Goal: Task Accomplishment & Management: Manage account settings

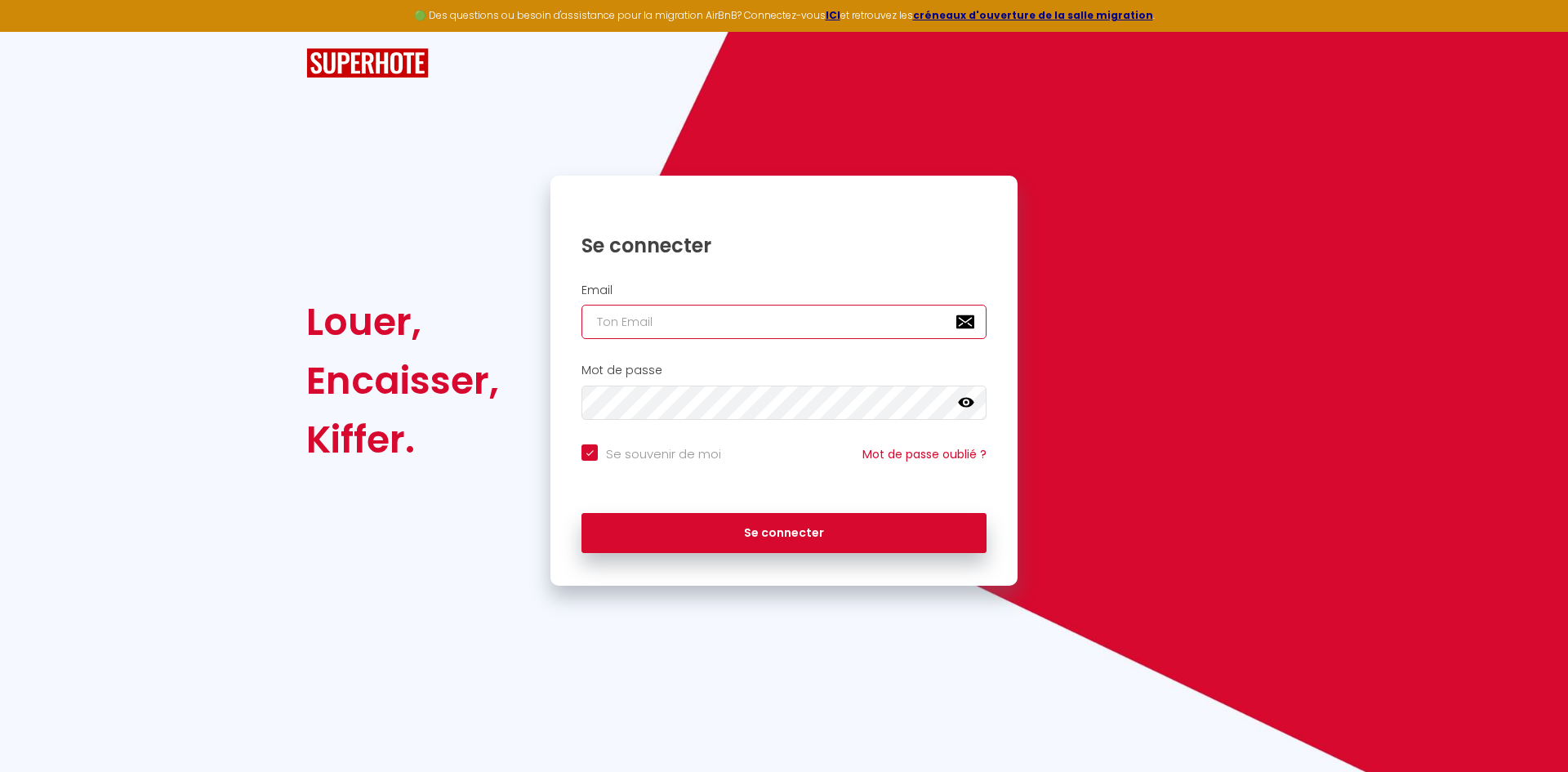
click at [679, 322] on input "email" at bounding box center [784, 322] width 405 height 34
click at [678, 322] on input "email" at bounding box center [784, 322] width 405 height 34
click at [701, 319] on input "email" at bounding box center [784, 322] width 405 height 34
paste input "[EMAIL_ADDRESS][DOMAIN_NAME]"
type input "[EMAIL_ADDRESS][DOMAIN_NAME]"
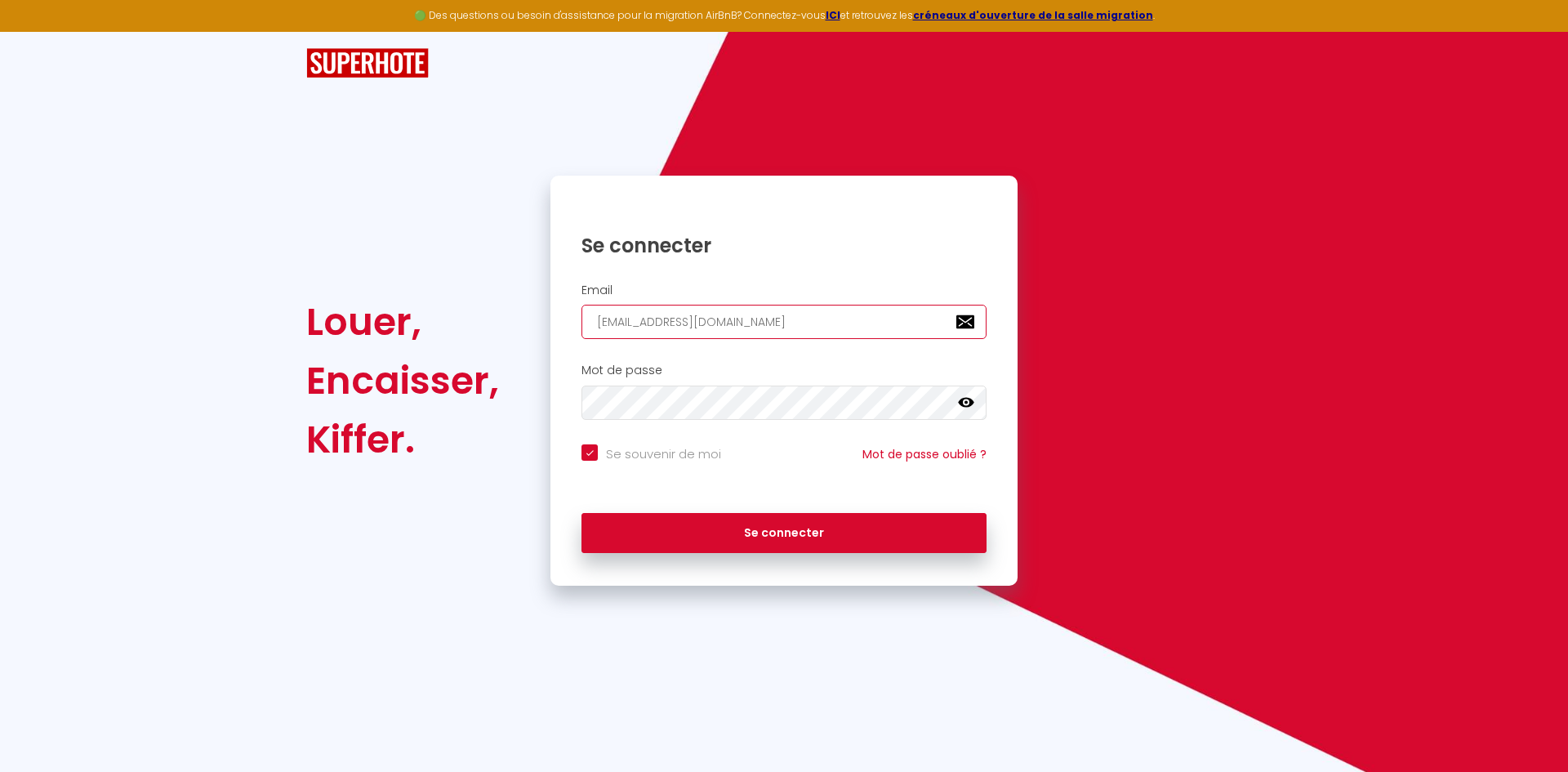
checkbox input "true"
type input "[EMAIL_ADDRESS][DOMAIN_NAME]"
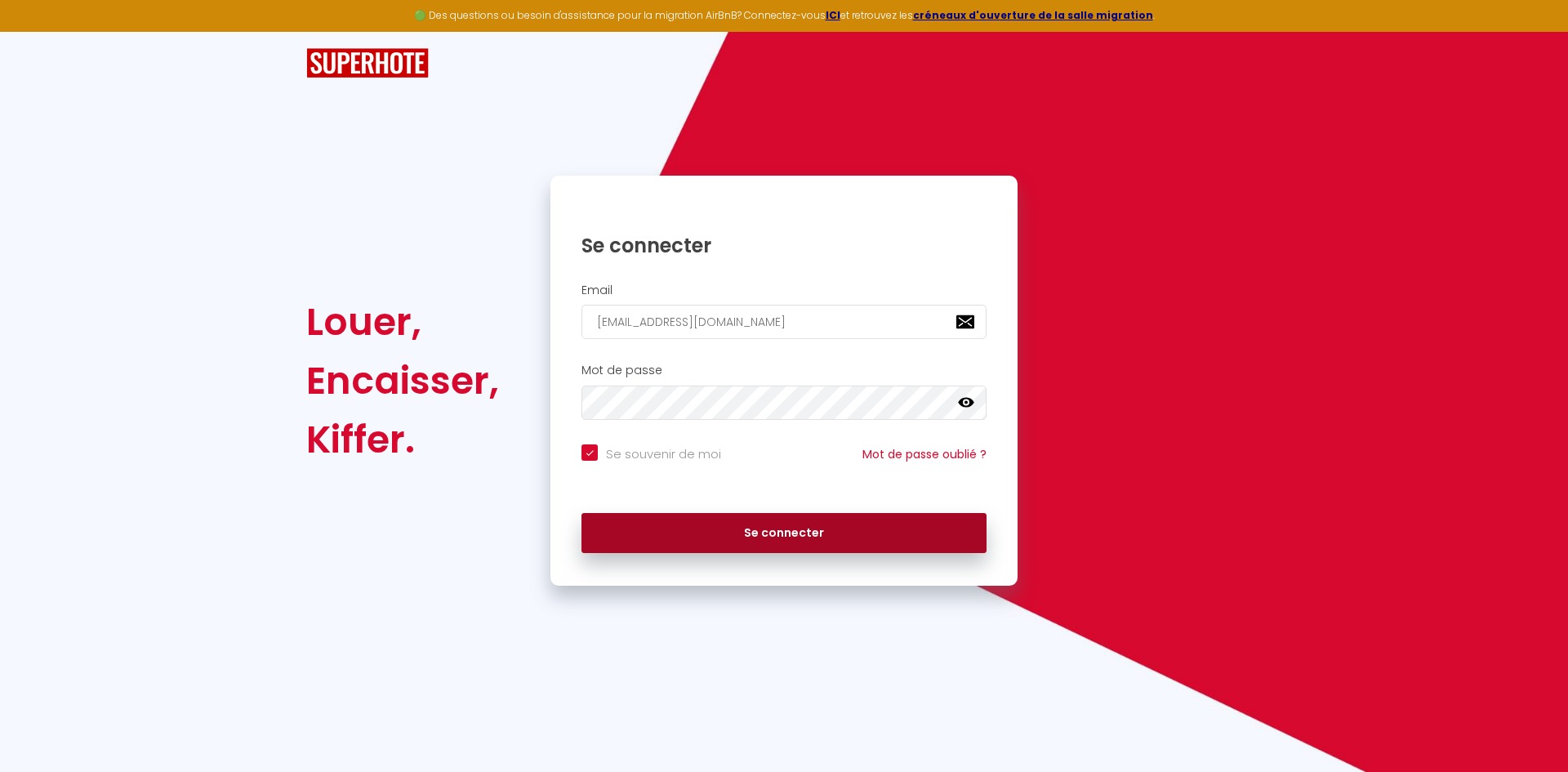
click at [710, 528] on button "Se connecter" at bounding box center [784, 533] width 405 height 40
checkbox input "true"
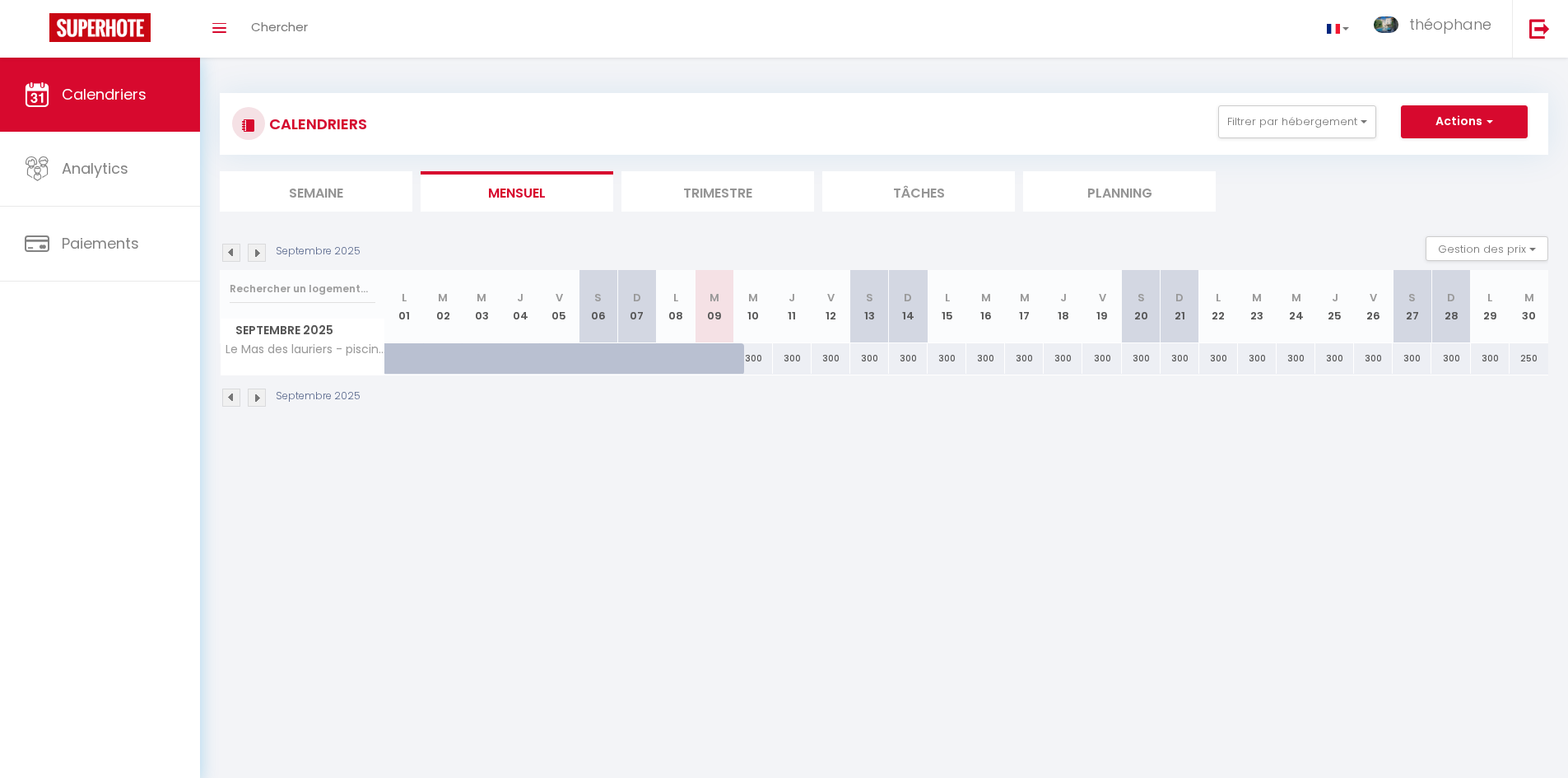
click at [702, 367] on div at bounding box center [714, 359] width 39 height 31
click at [767, 354] on div "300" at bounding box center [753, 358] width 39 height 31
drag, startPoint x: 968, startPoint y: 367, endPoint x: 987, endPoint y: 367, distance: 19.0
click at [987, 367] on tr "Le Mas des lauriers - piscine - mas en pierre - proche Uzès by Conciergerie FLB…" at bounding box center [884, 358] width 1328 height 32
click at [973, 390] on div "Septembre 2025" at bounding box center [883, 399] width 1328 height 48
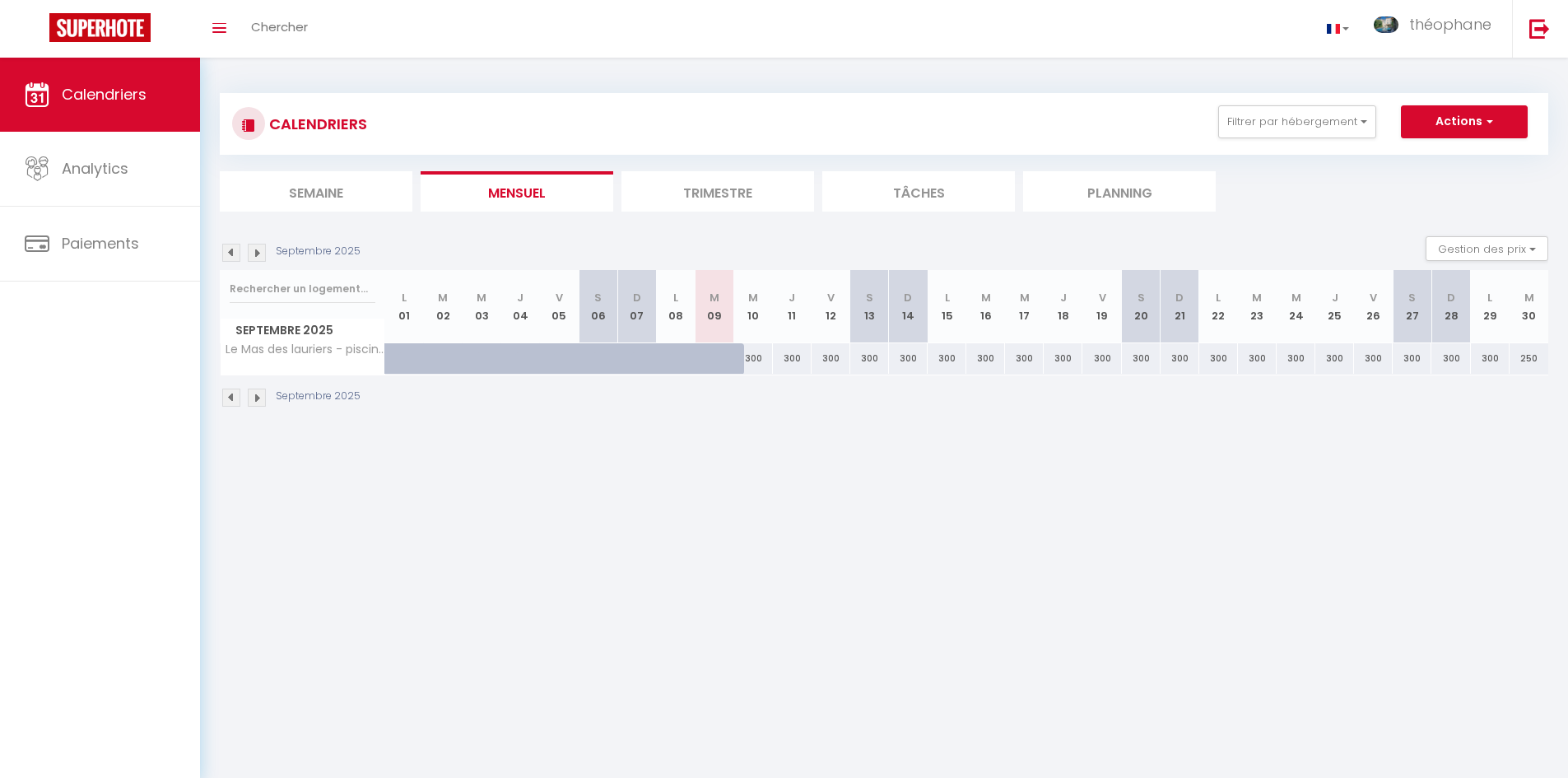
drag, startPoint x: 763, startPoint y: 357, endPoint x: 1100, endPoint y: 363, distance: 337.1
click at [1100, 363] on tr "Le Mas des lauriers - piscine - mas en pierre - proche Uzès by Conciergerie FLB…" at bounding box center [884, 358] width 1328 height 32
click at [1100, 363] on div "300" at bounding box center [1101, 358] width 39 height 31
click at [700, 206] on li "Trimestre" at bounding box center [717, 192] width 193 height 41
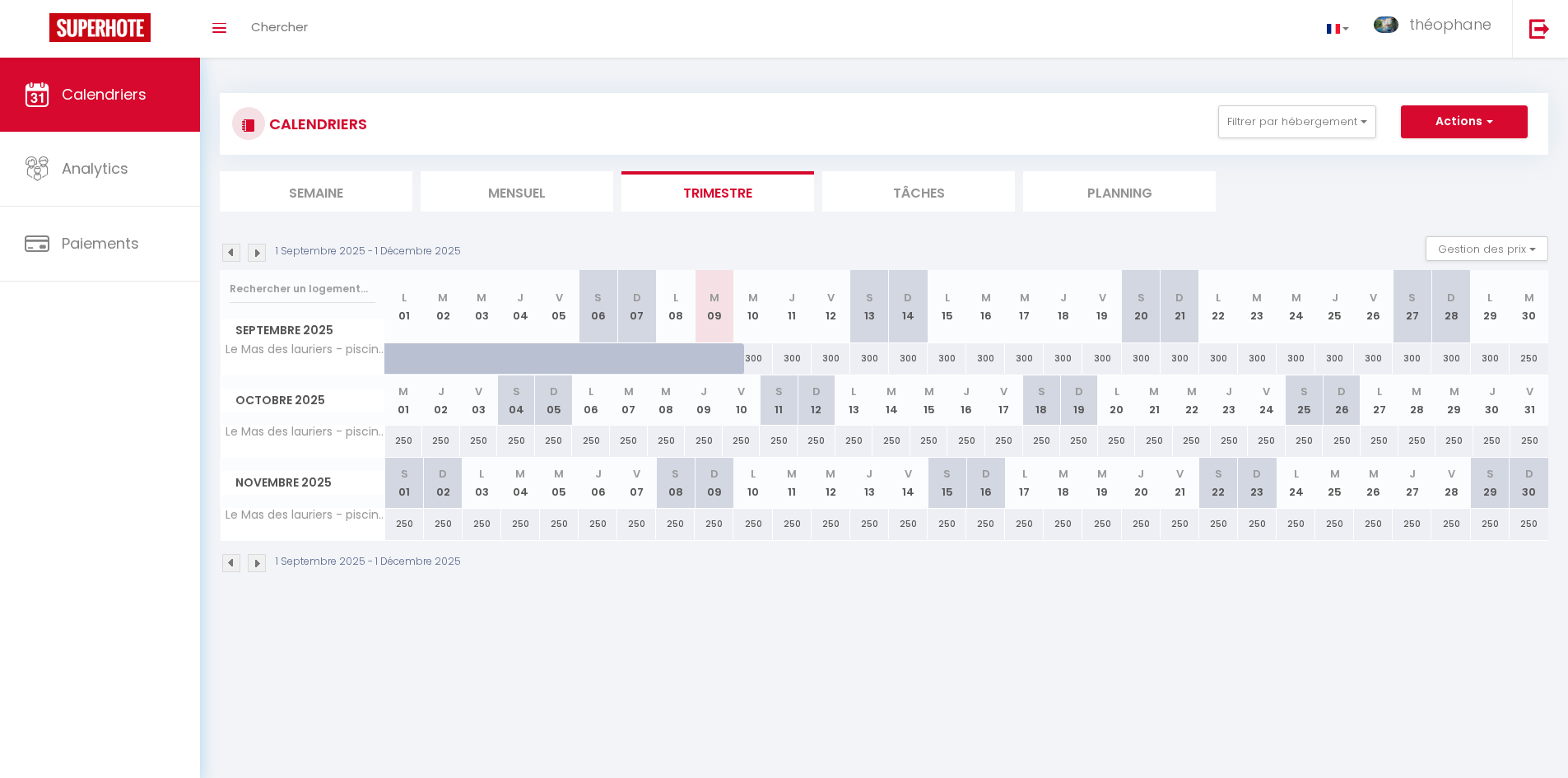
click at [508, 190] on li "Mensuel" at bounding box center [516, 192] width 193 height 41
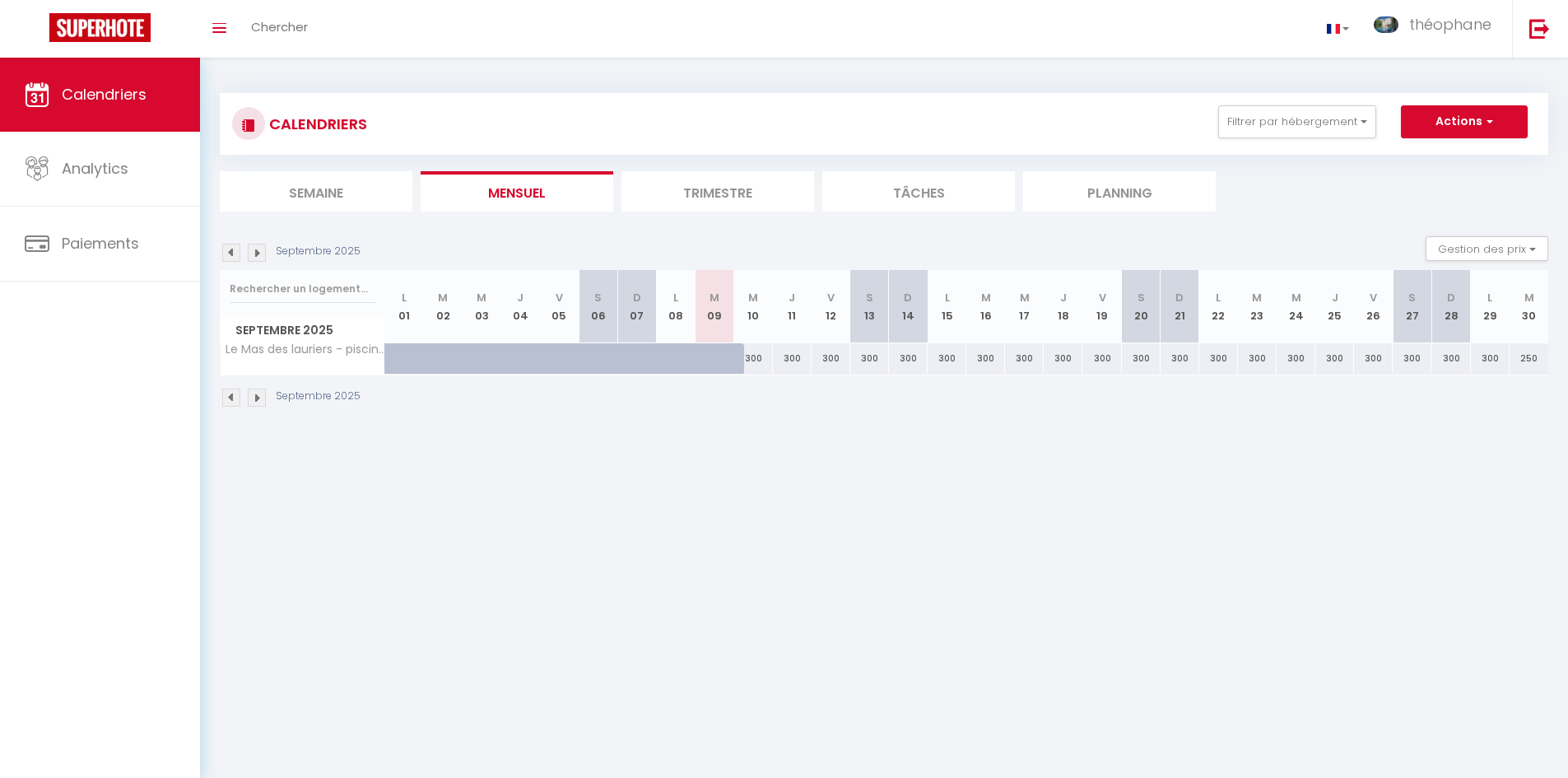
click at [334, 190] on li "Semaine" at bounding box center [316, 192] width 193 height 41
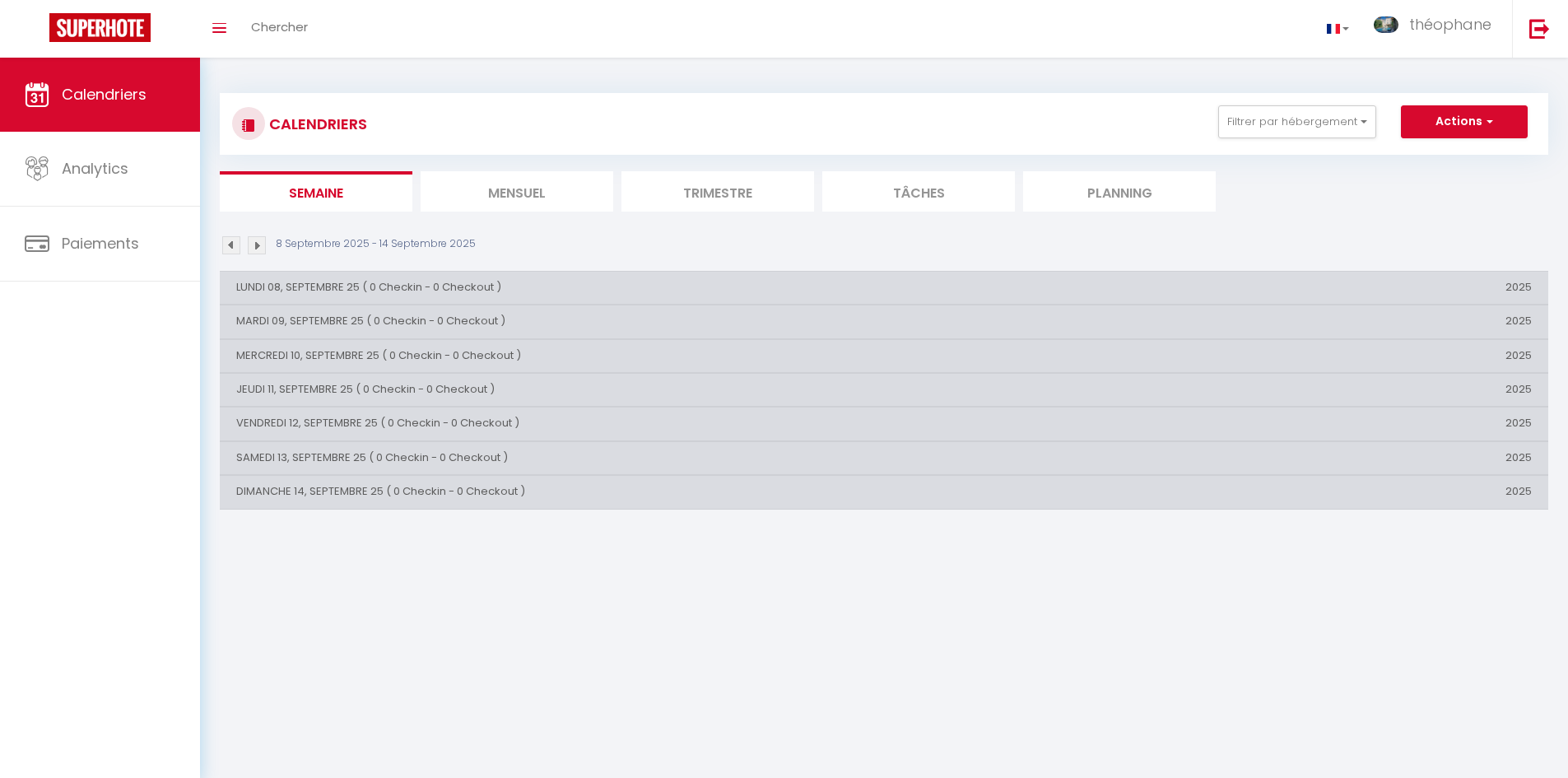
click at [553, 180] on li "Mensuel" at bounding box center [516, 192] width 193 height 41
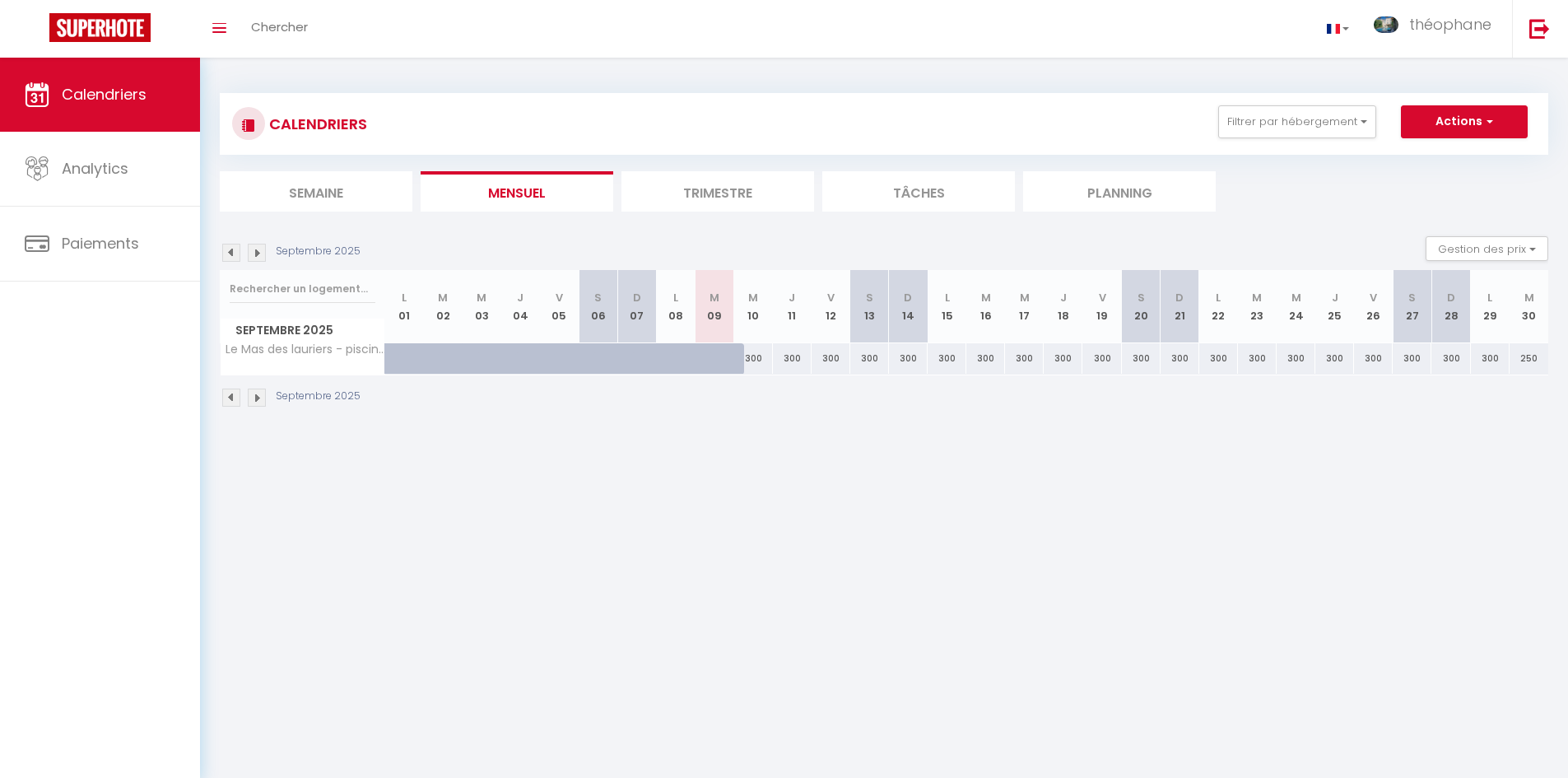
click at [704, 171] on li "Trimestre" at bounding box center [717, 192] width 193 height 41
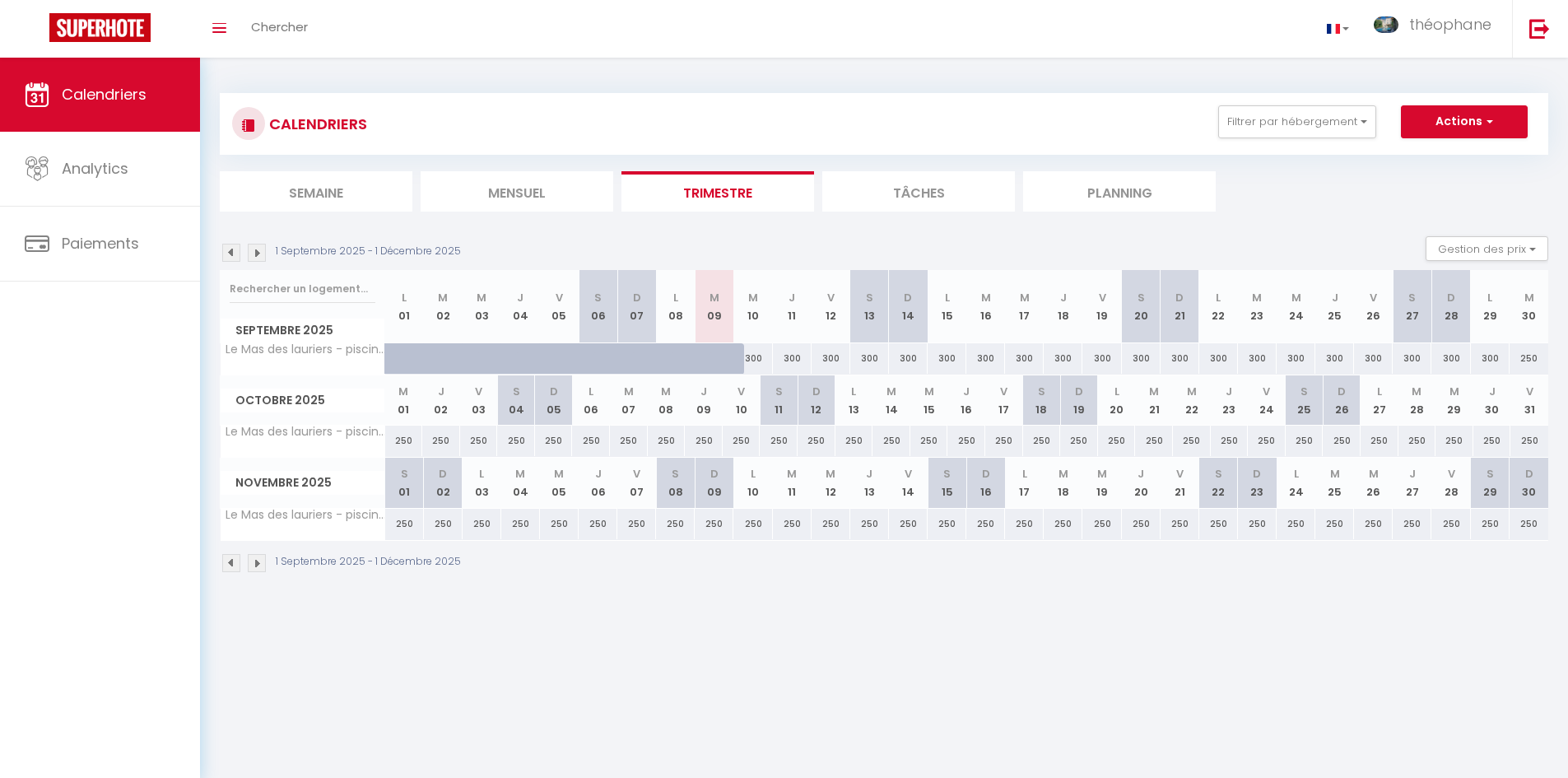
click at [945, 189] on li "Tâches" at bounding box center [918, 192] width 193 height 41
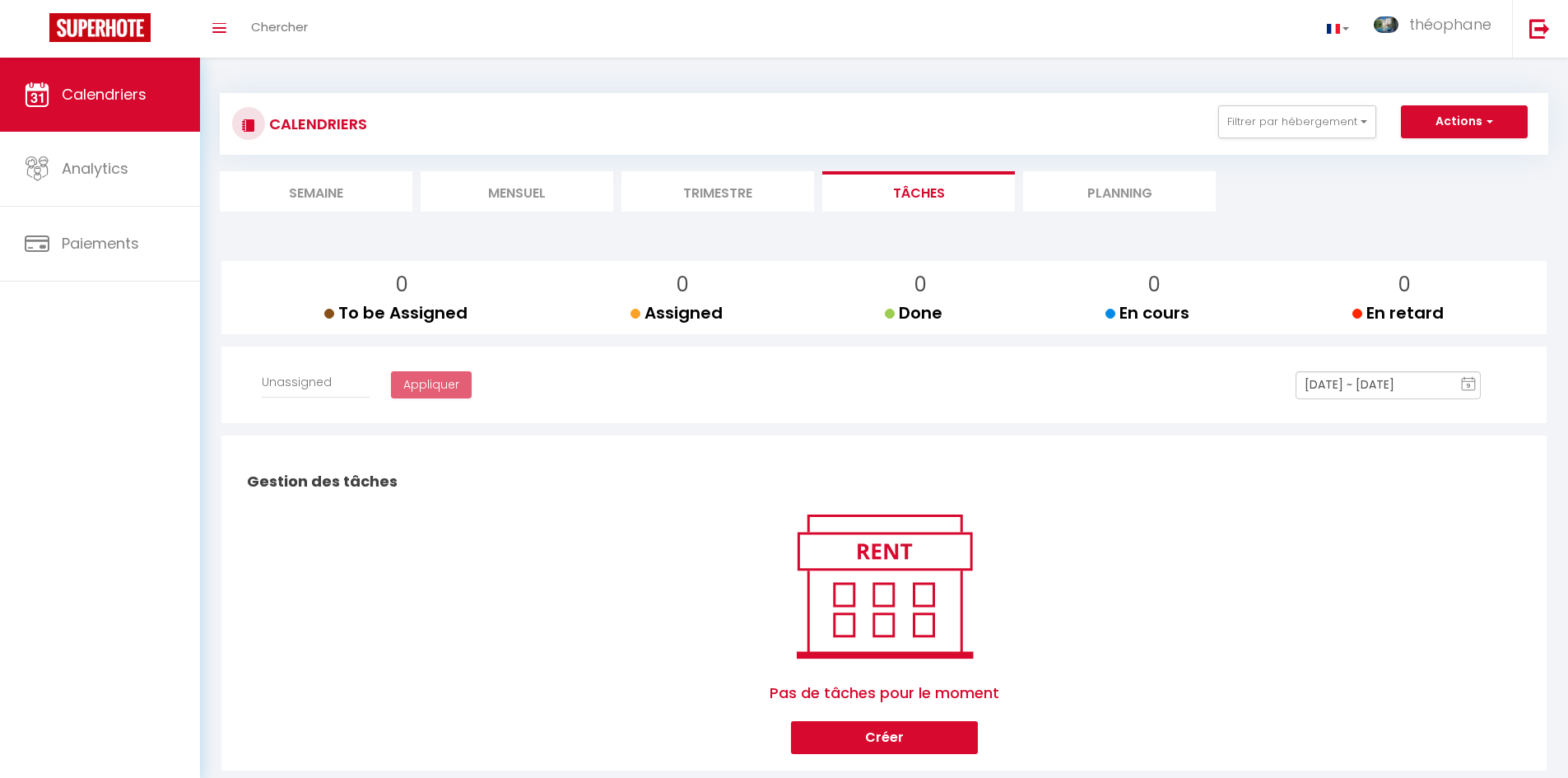
select select
click at [1099, 188] on li "Planning" at bounding box center [1119, 192] width 193 height 41
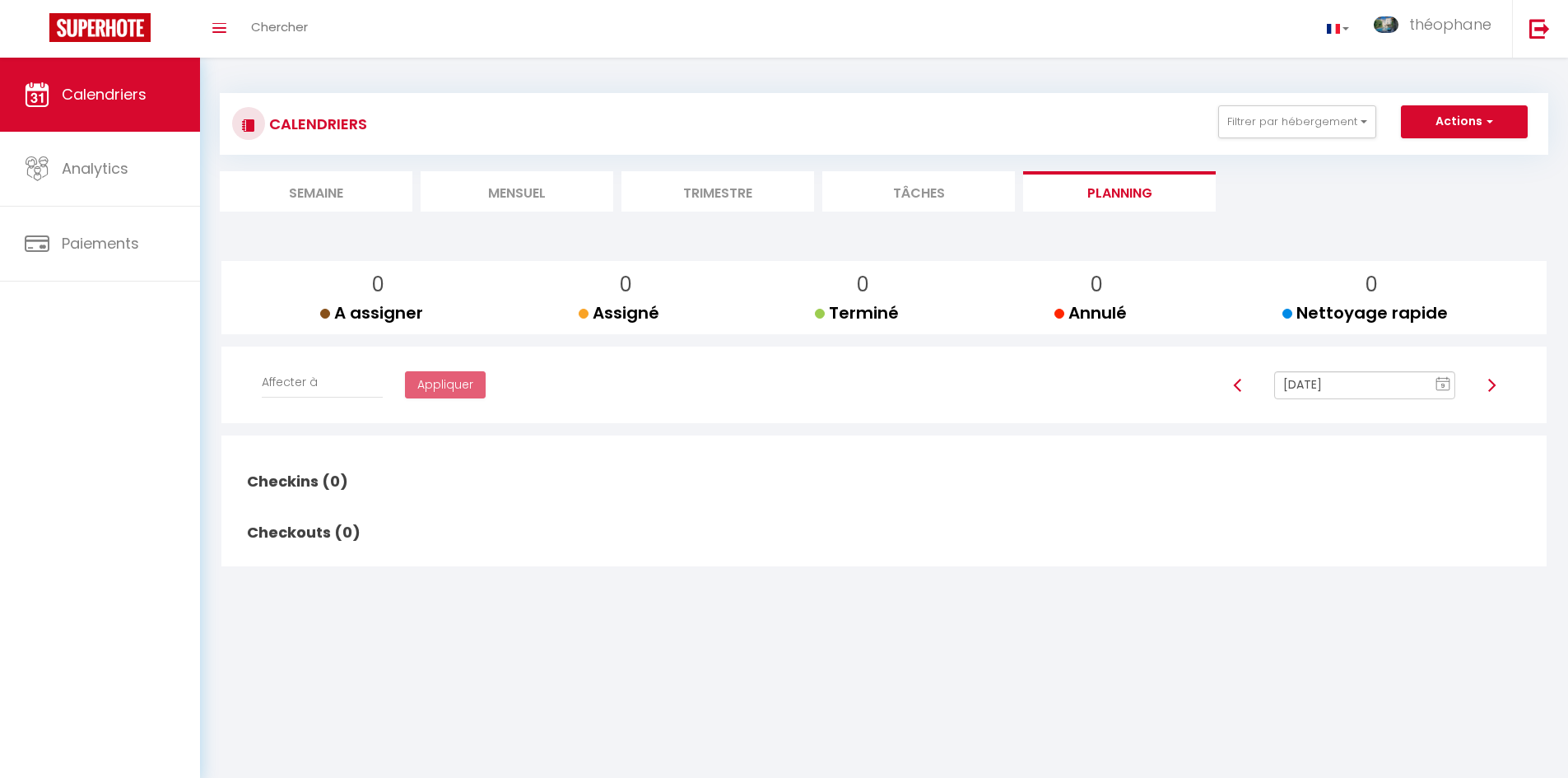
click at [955, 204] on li "Tâches" at bounding box center [918, 192] width 193 height 41
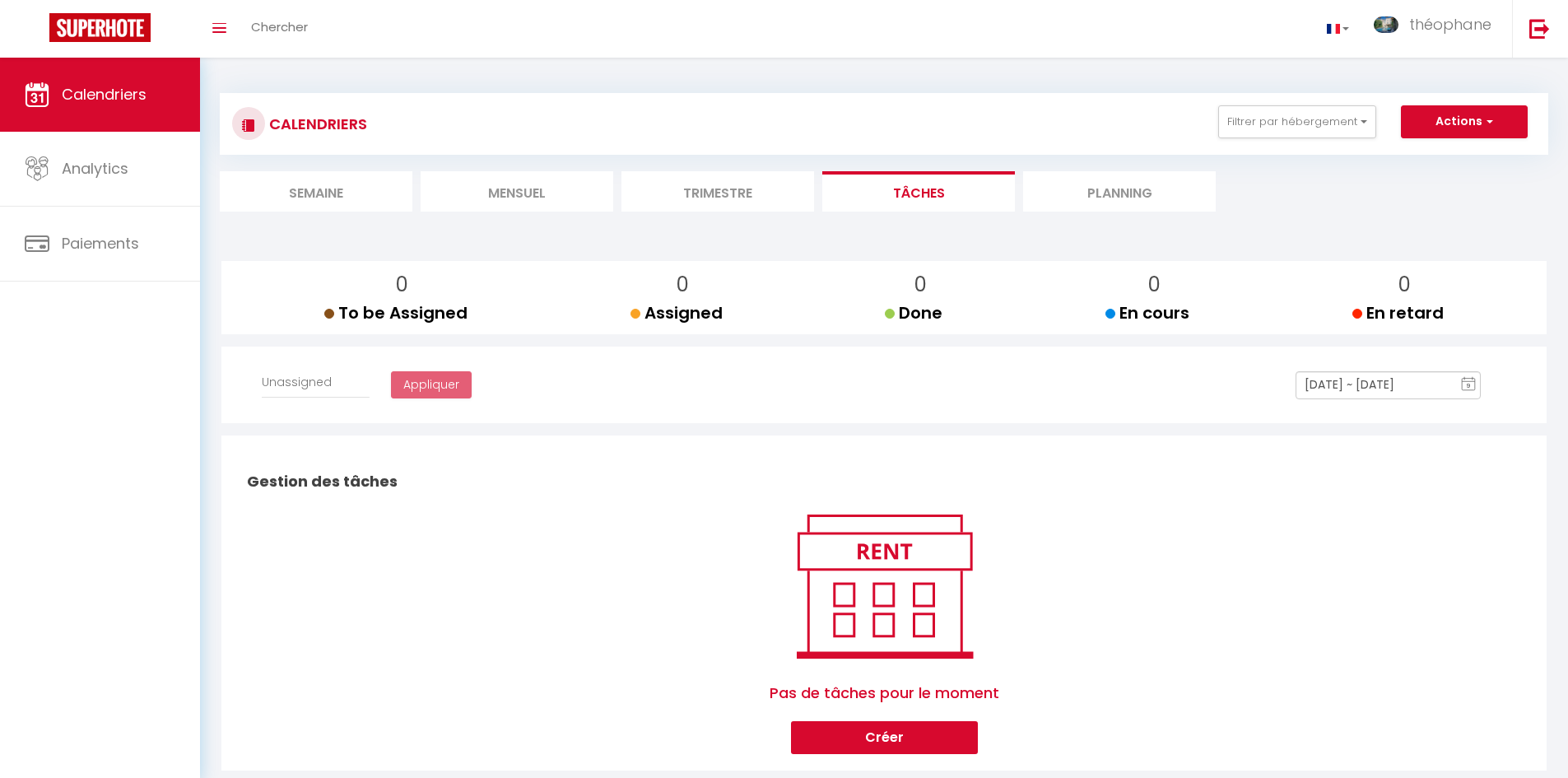
select select
click at [716, 204] on li "Trimestre" at bounding box center [717, 192] width 193 height 41
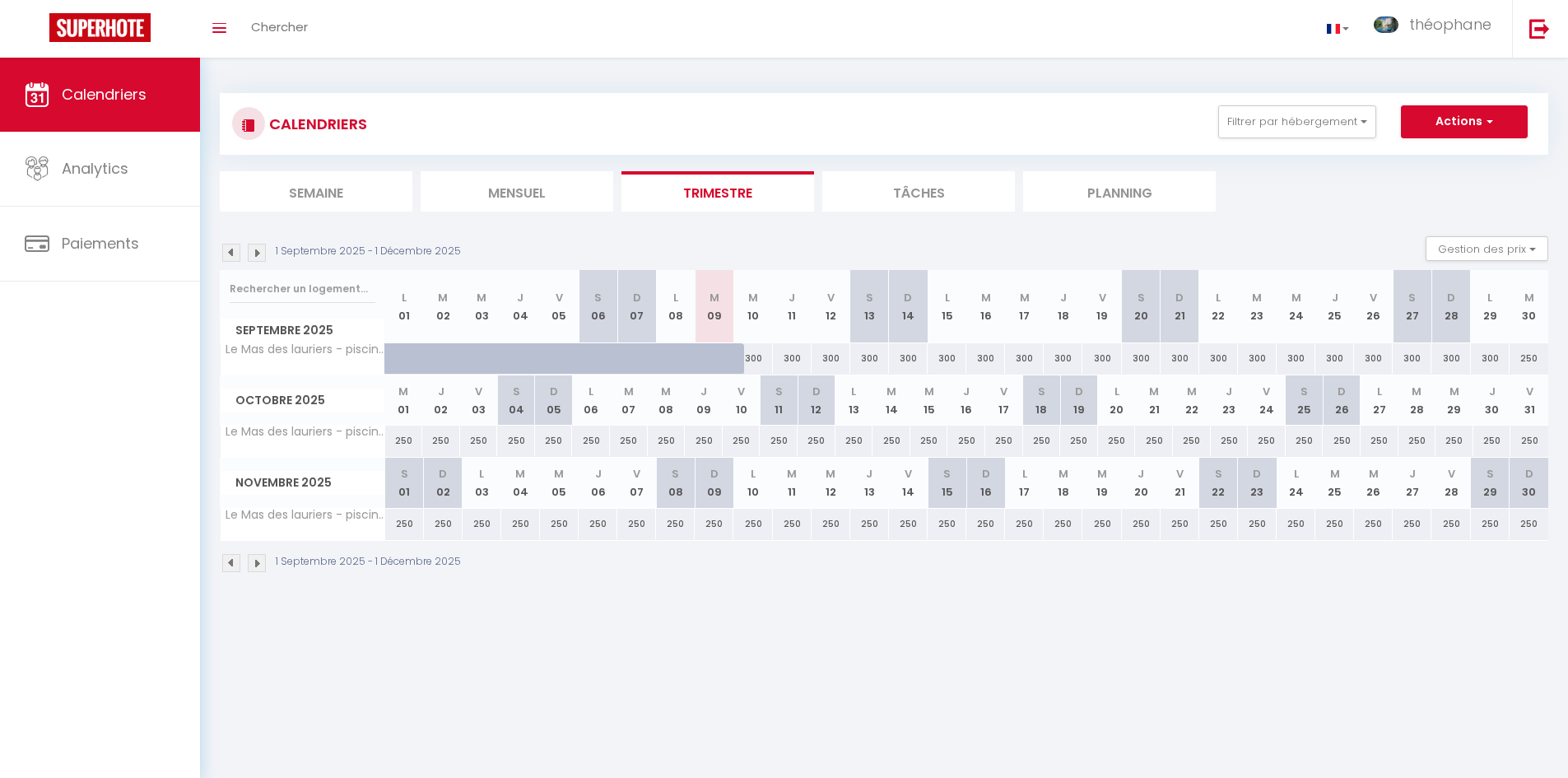
click at [231, 256] on img at bounding box center [231, 253] width 19 height 19
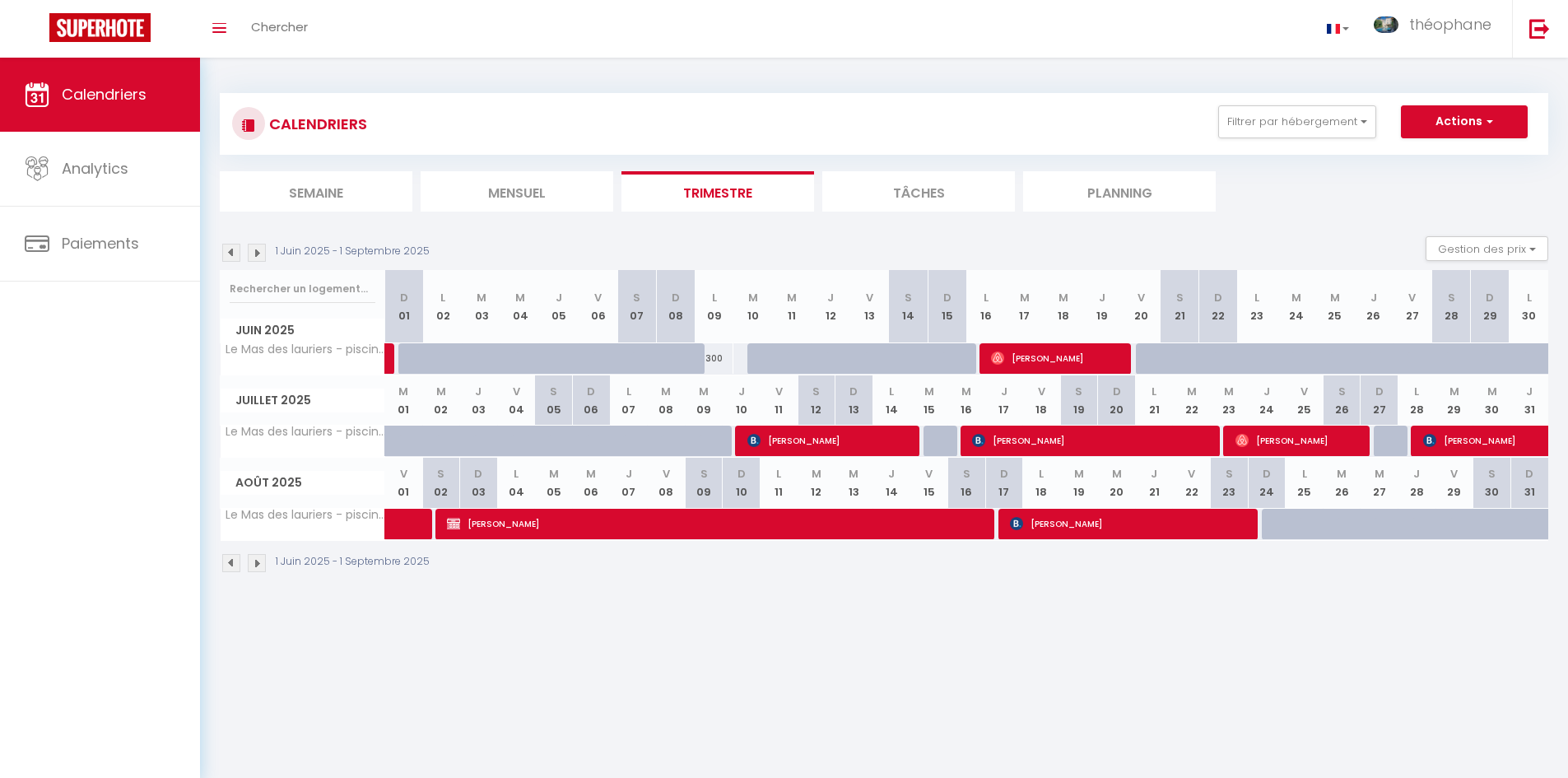
click at [231, 256] on img at bounding box center [231, 253] width 19 height 19
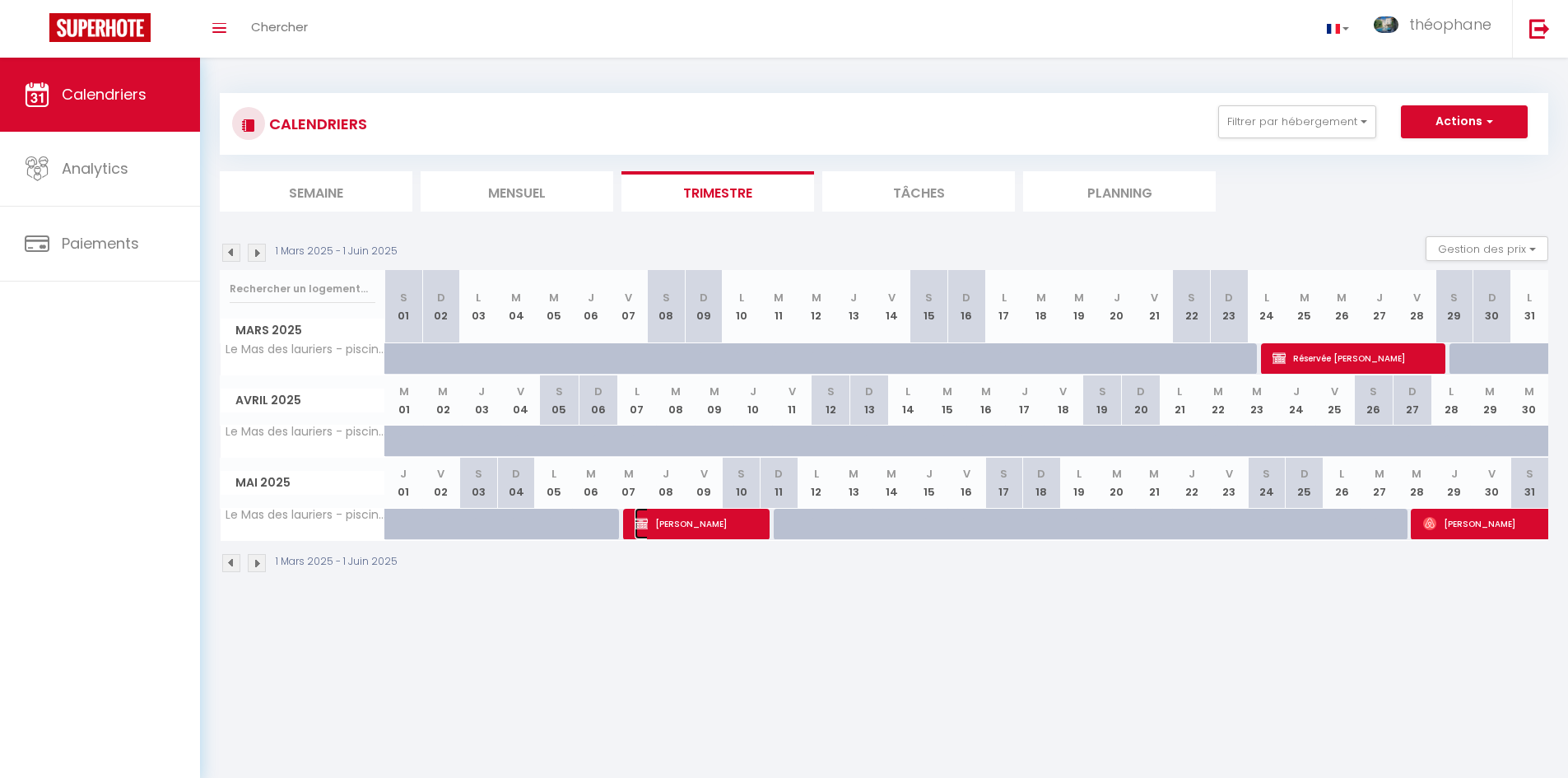
click at [663, 531] on span "[PERSON_NAME]" at bounding box center [697, 524] width 126 height 31
select select "OK"
select select "0"
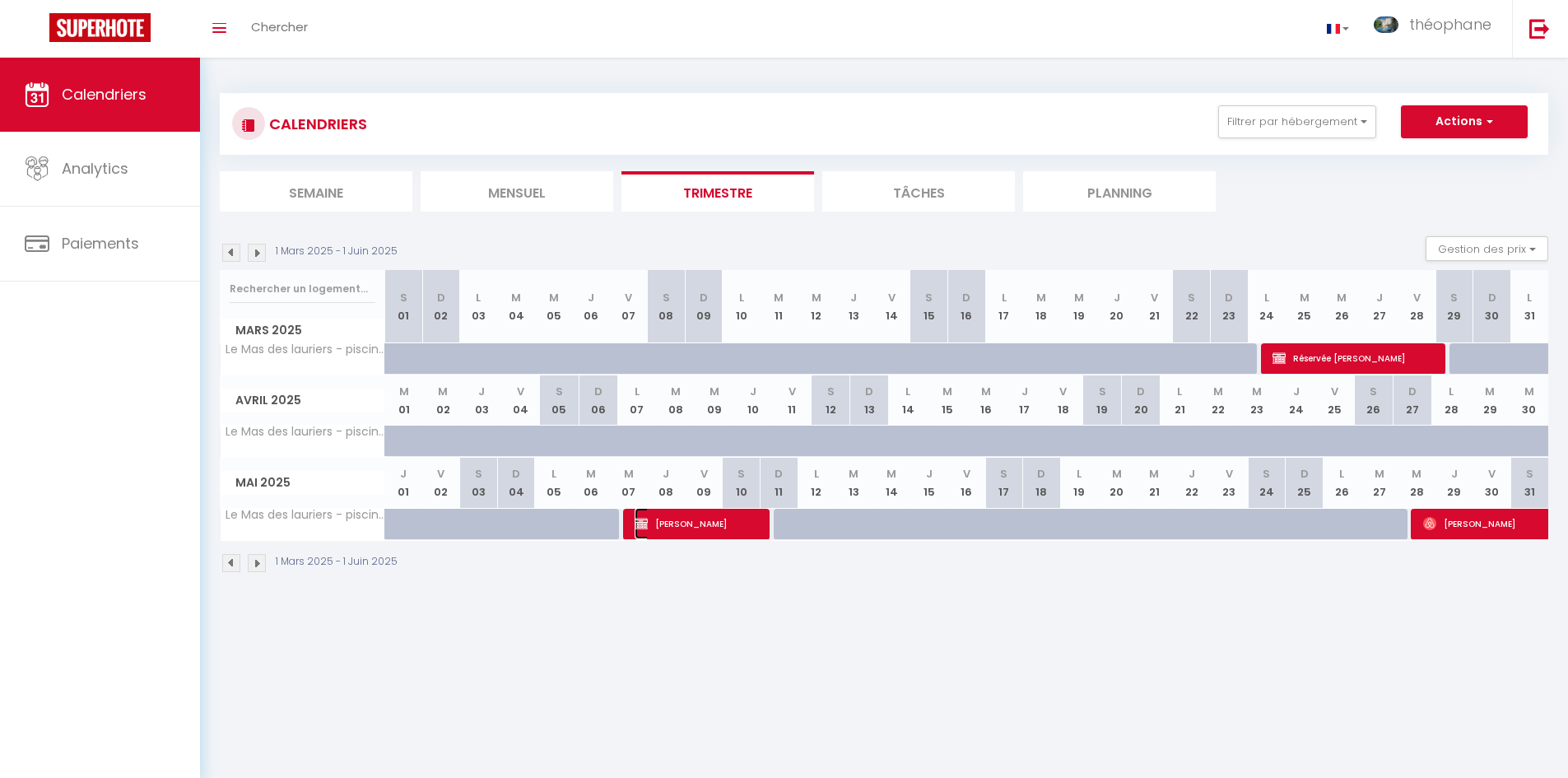
select select "1"
select select
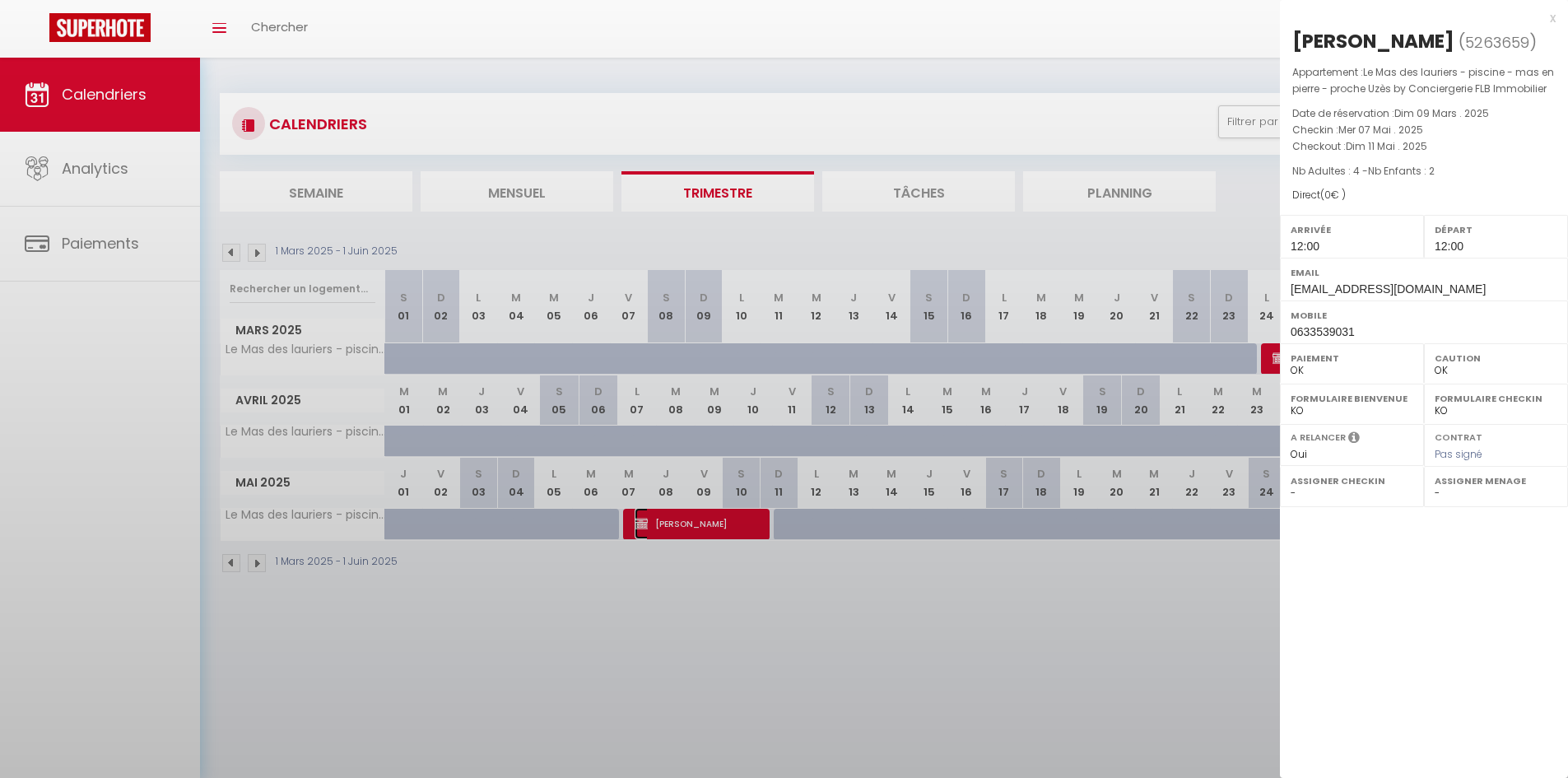
select select "23735"
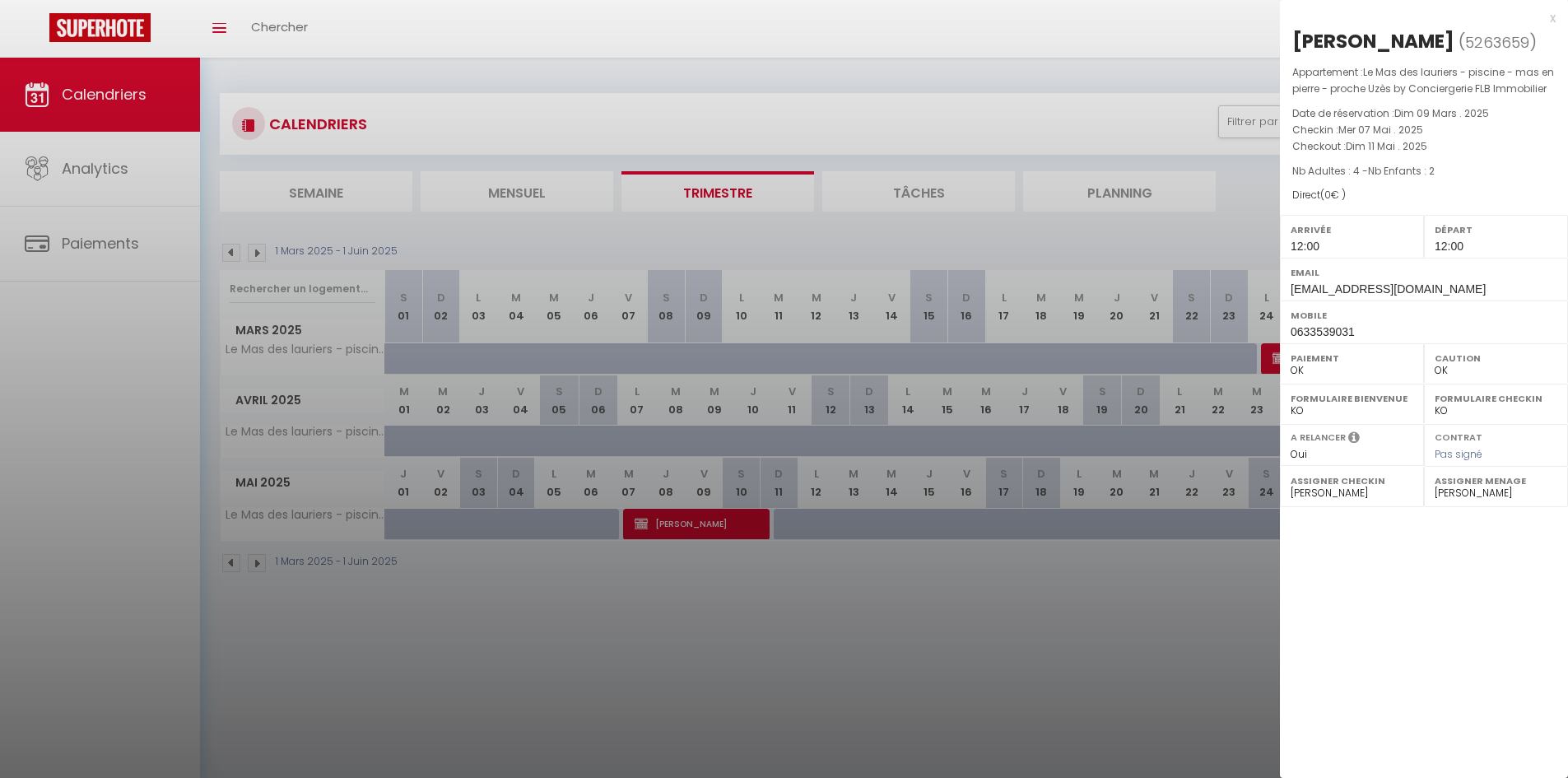
click at [1034, 383] on div at bounding box center [784, 389] width 1568 height 778
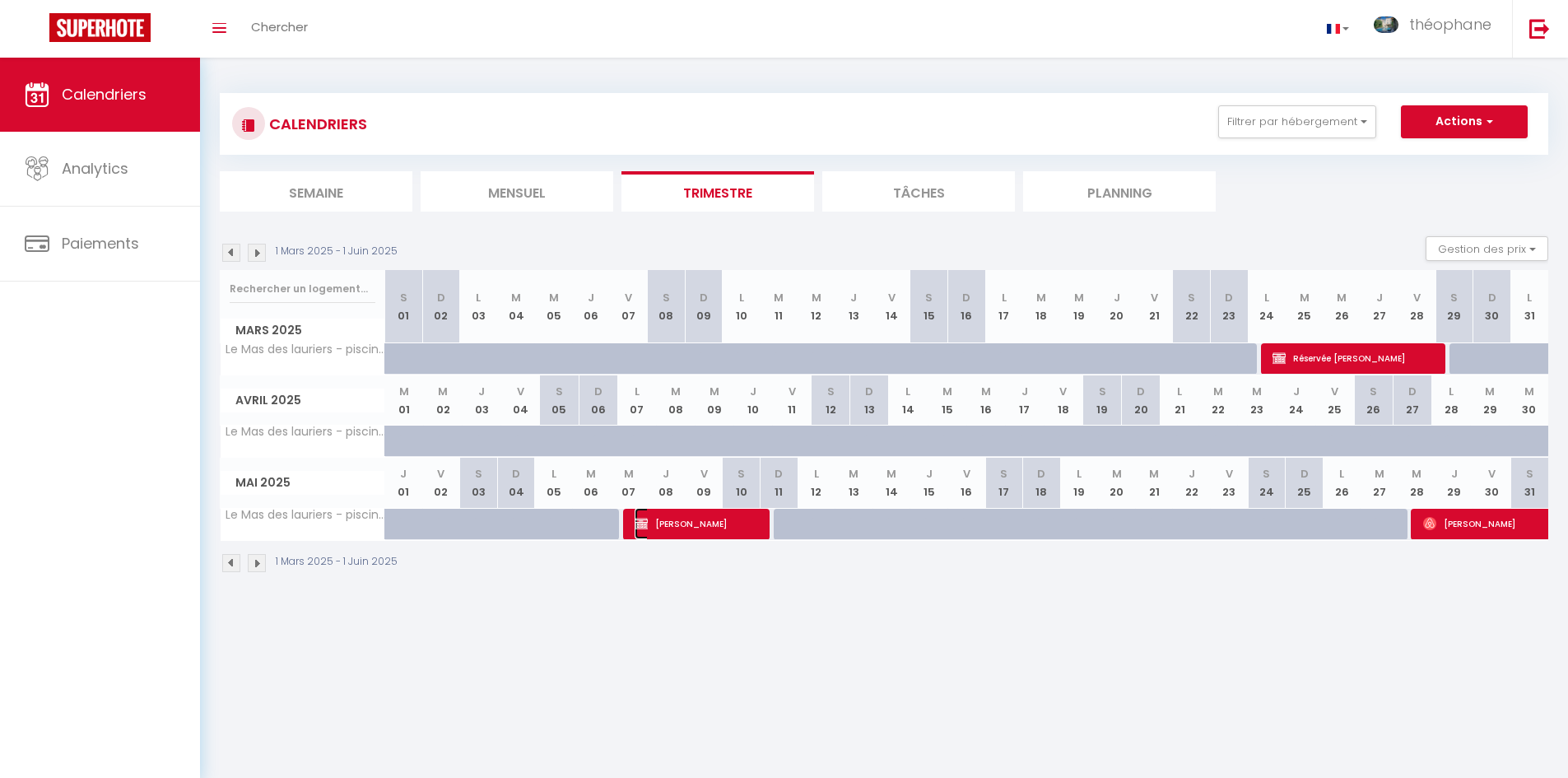
click at [733, 534] on span "[PERSON_NAME]" at bounding box center [697, 524] width 126 height 31
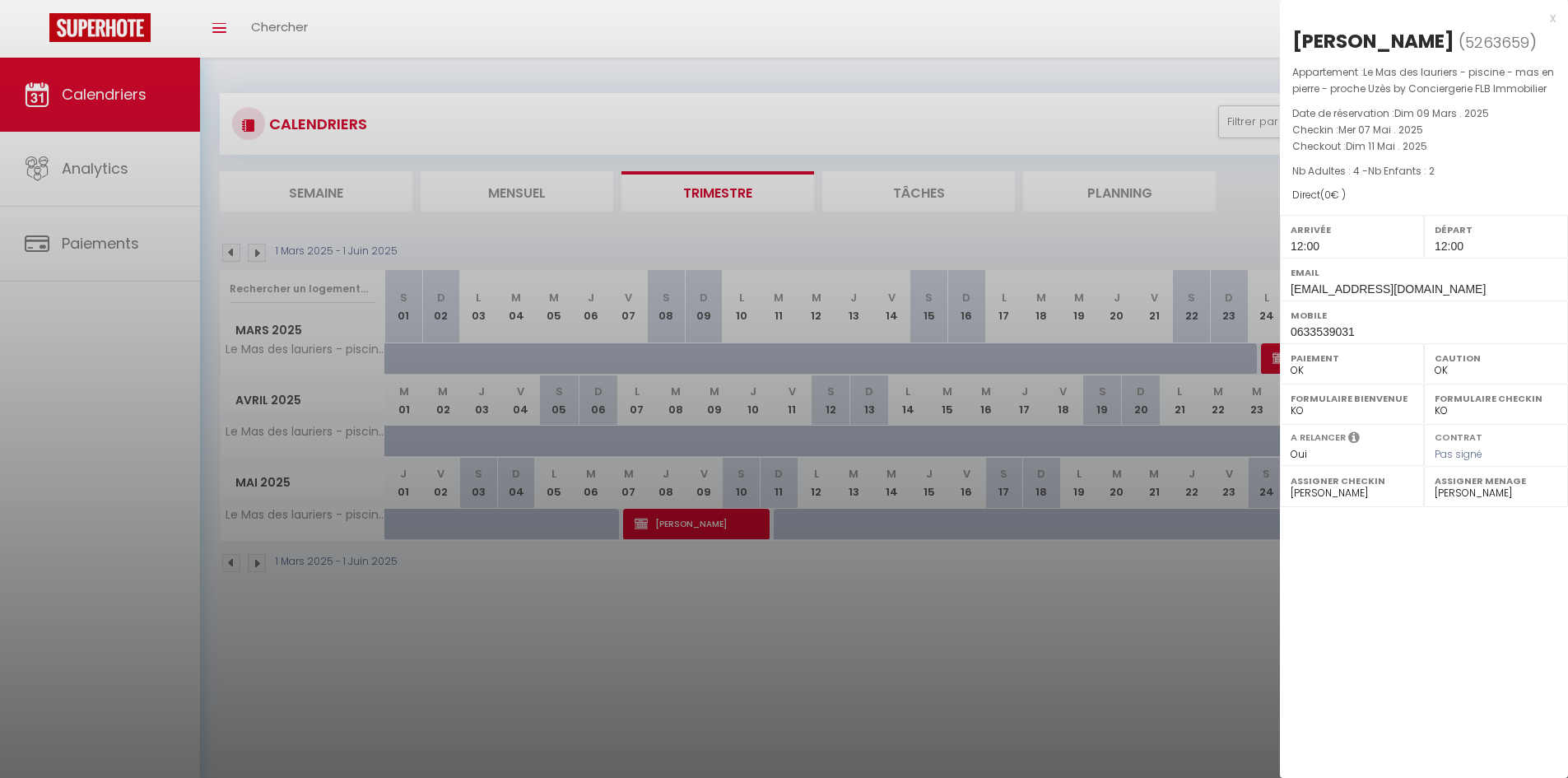
click at [1549, 19] on div "x" at bounding box center [1417, 18] width 276 height 19
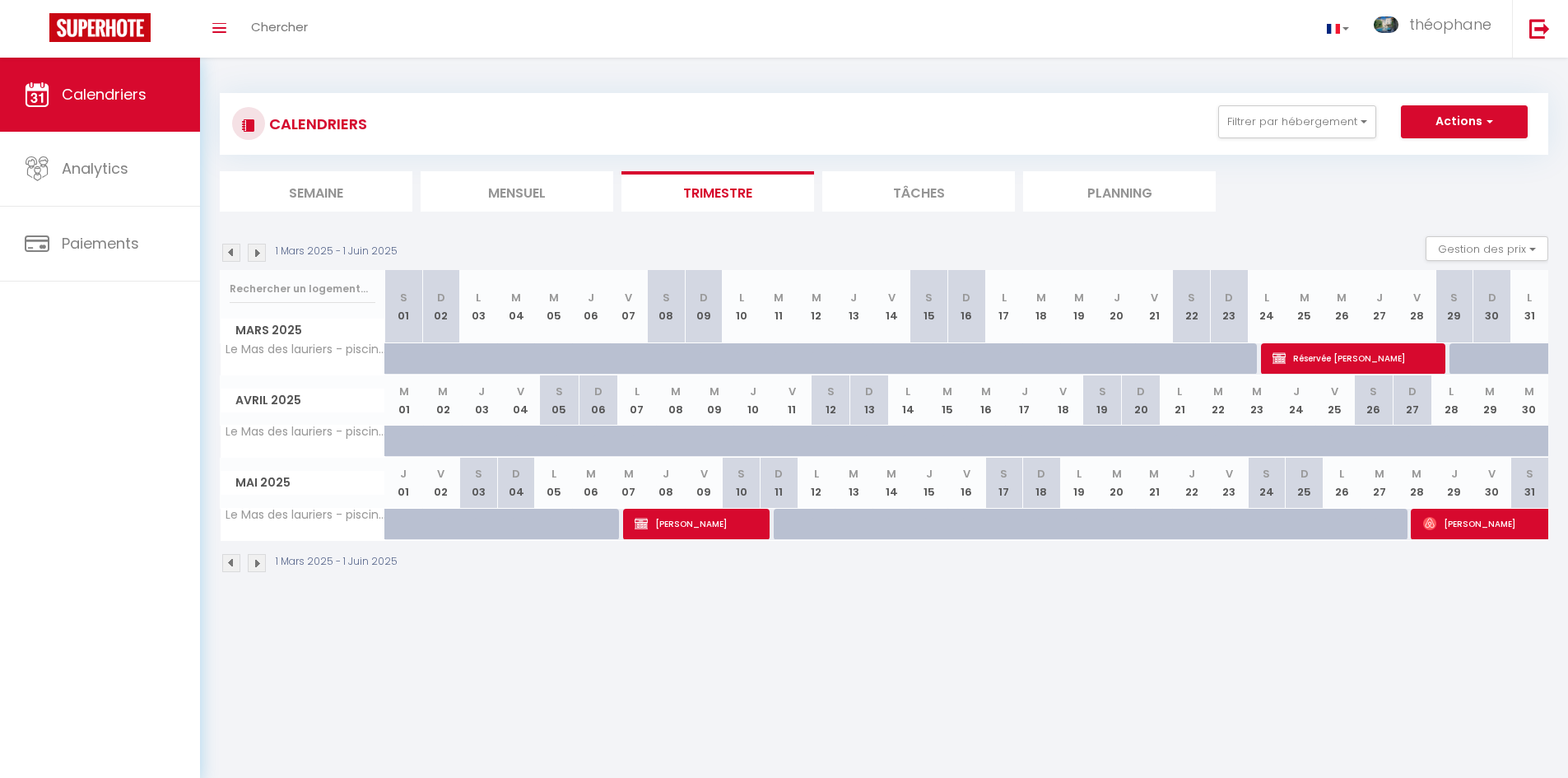
click at [255, 566] on img at bounding box center [257, 563] width 19 height 19
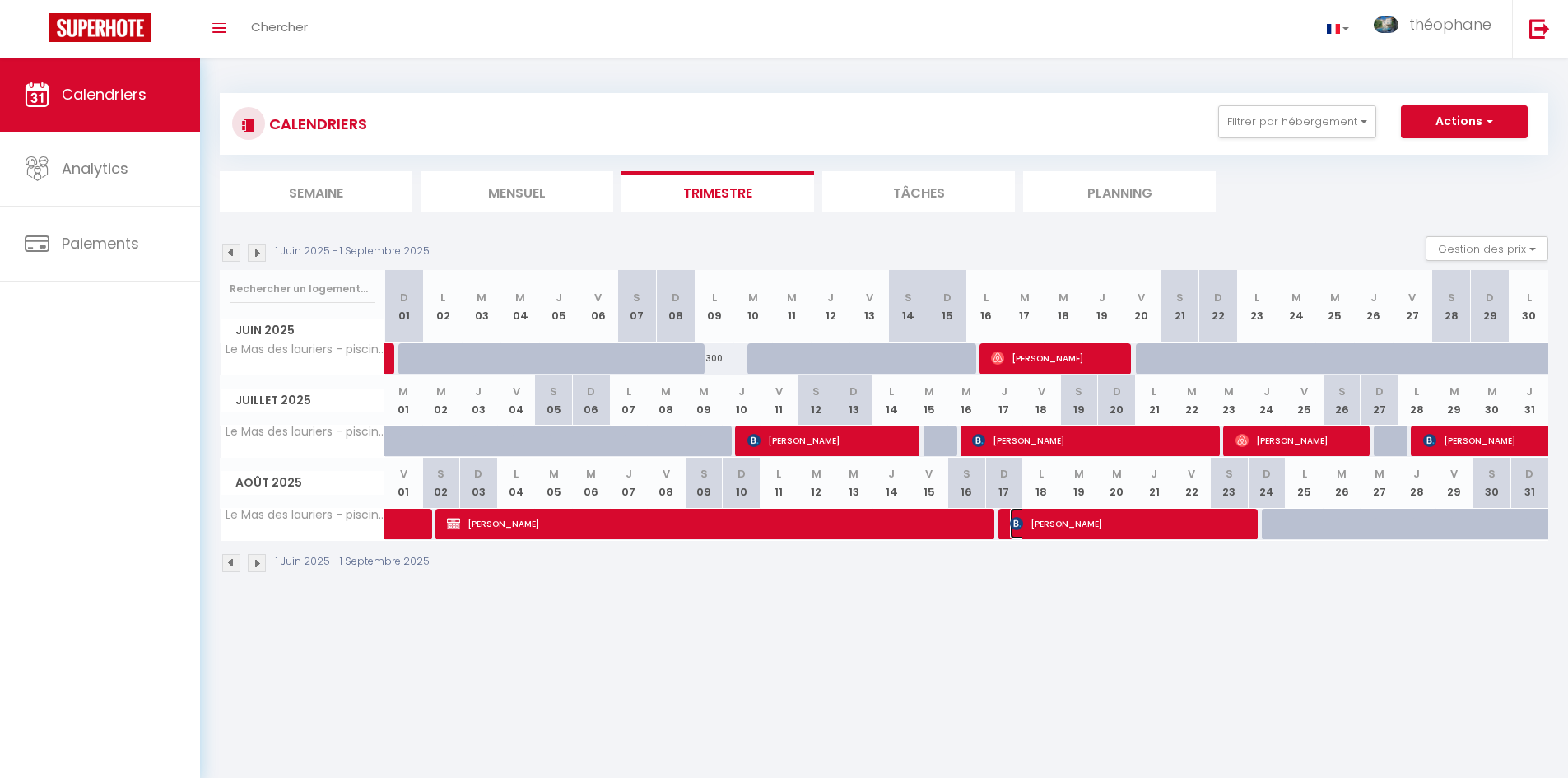
click at [1101, 512] on span "[PERSON_NAME]" at bounding box center [1132, 524] width 245 height 31
select select "22545"
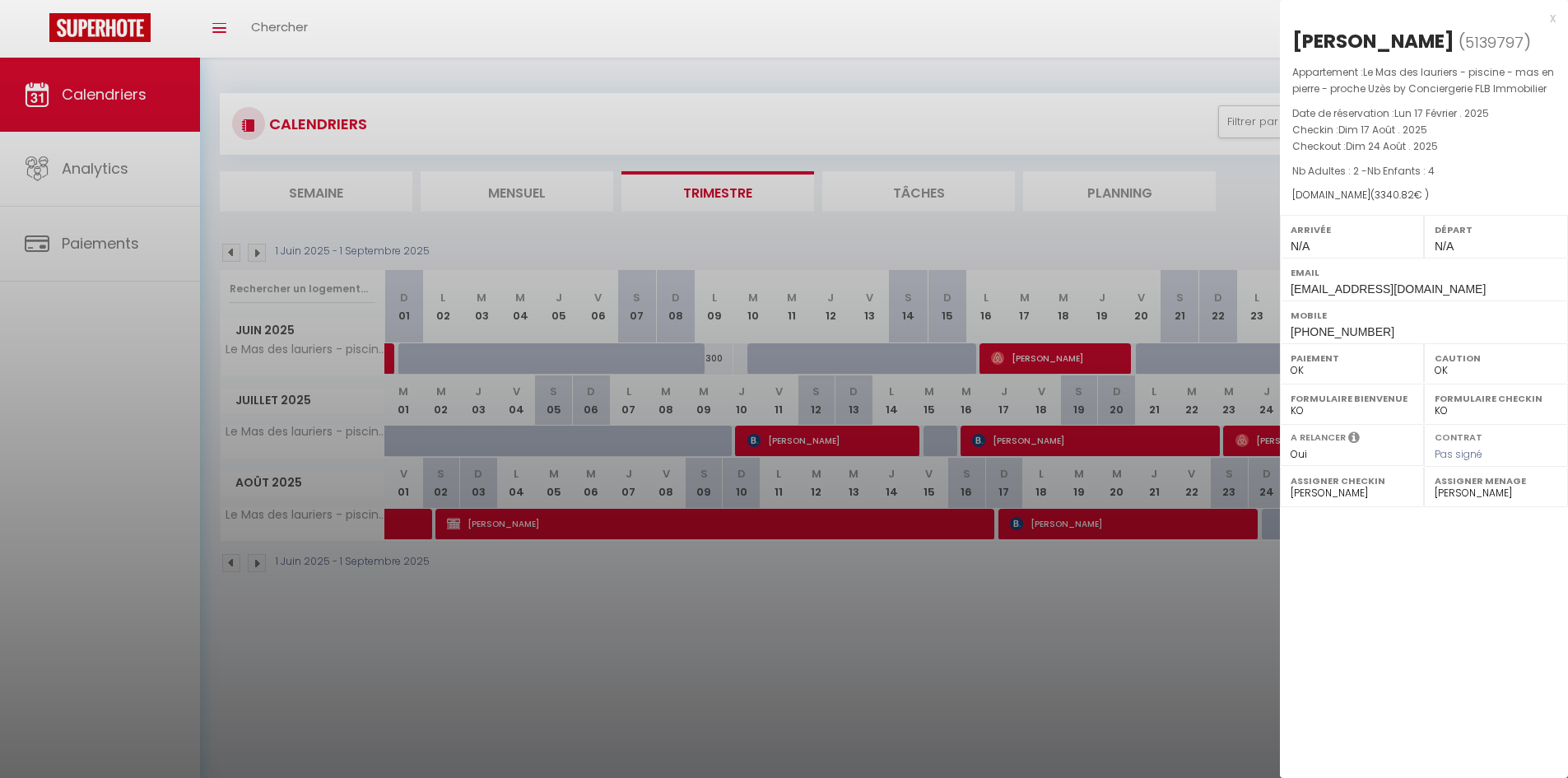
click at [1064, 553] on div at bounding box center [784, 389] width 1568 height 778
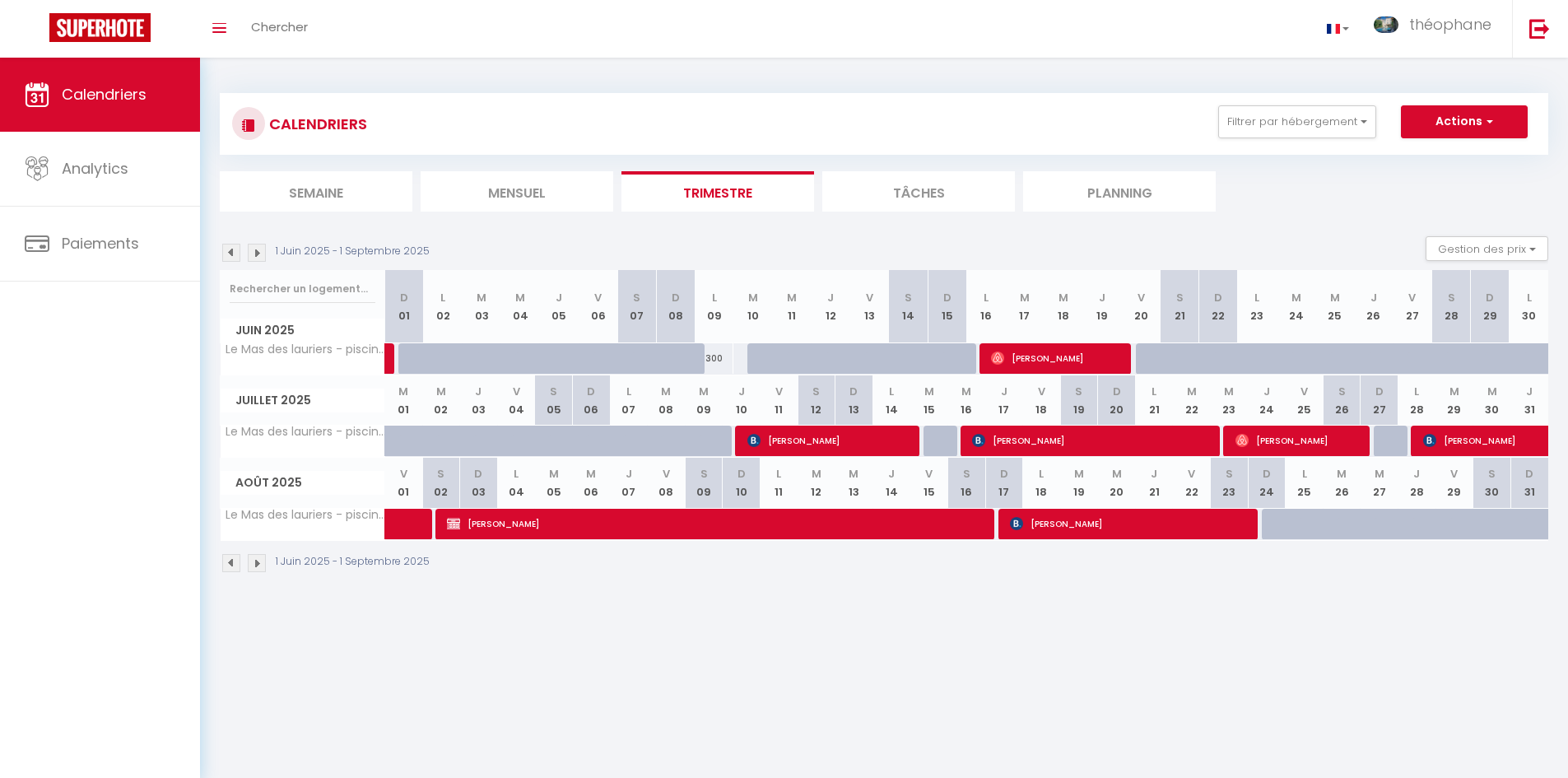
click at [258, 568] on img at bounding box center [257, 563] width 19 height 19
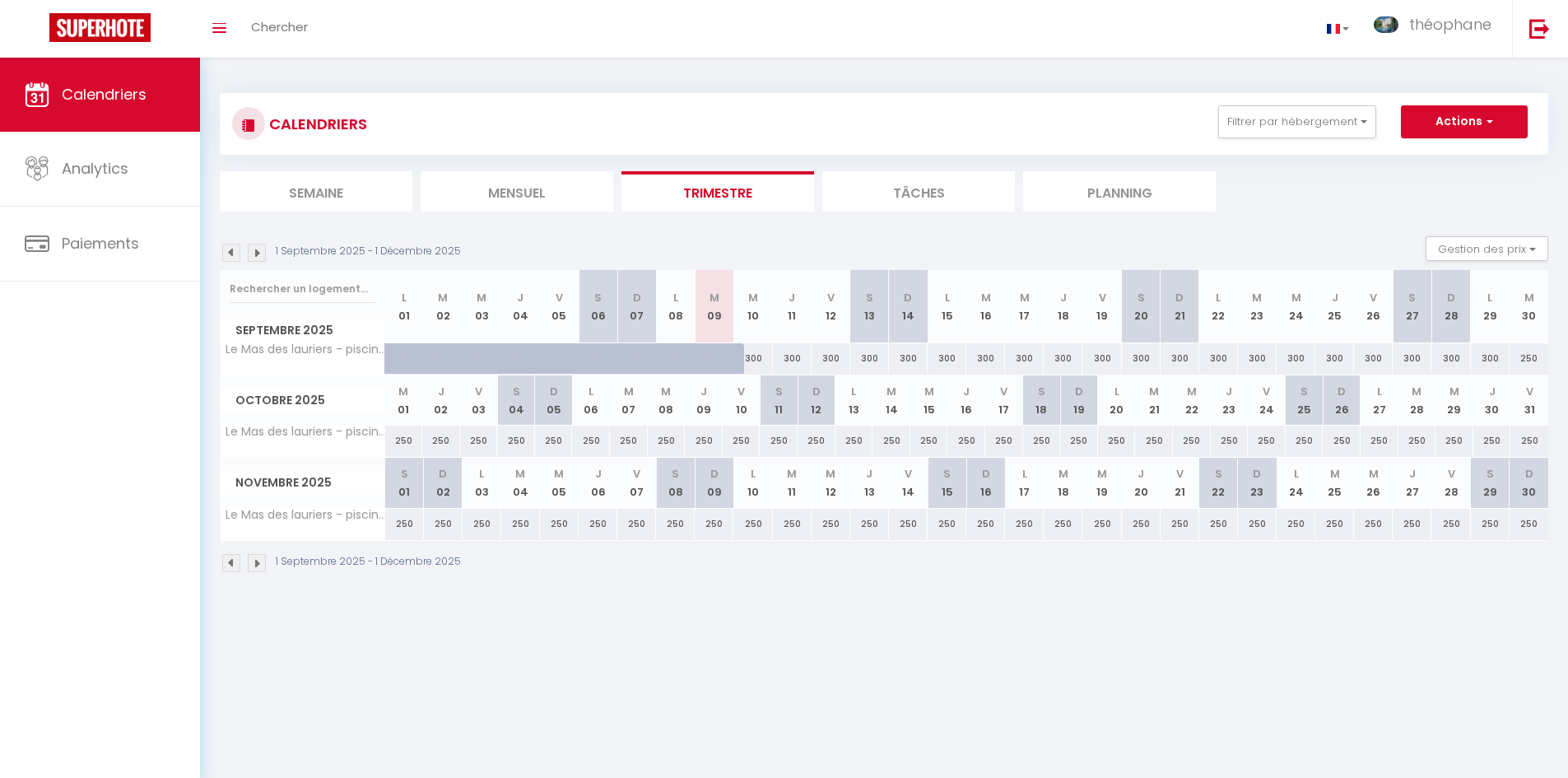
drag, startPoint x: 584, startPoint y: 439, endPoint x: 590, endPoint y: 450, distance: 12.5
click at [609, 448] on tr "Le Mas des lauriers - piscine - mas en pierre - proche Uzès by Conciergerie FLB…" at bounding box center [884, 442] width 1328 height 32
click at [600, 642] on body "🟢 Des questions ou besoin d'assistance pour la migration AirBnB? Connectez-vous…" at bounding box center [784, 446] width 1568 height 778
drag, startPoint x: 503, startPoint y: 352, endPoint x: 623, endPoint y: 370, distance: 121.3
click at [623, 370] on tr "Le Mas des lauriers - piscine - mas en pierre - proche Uzès by Conciergerie FLB…" at bounding box center [884, 358] width 1328 height 32
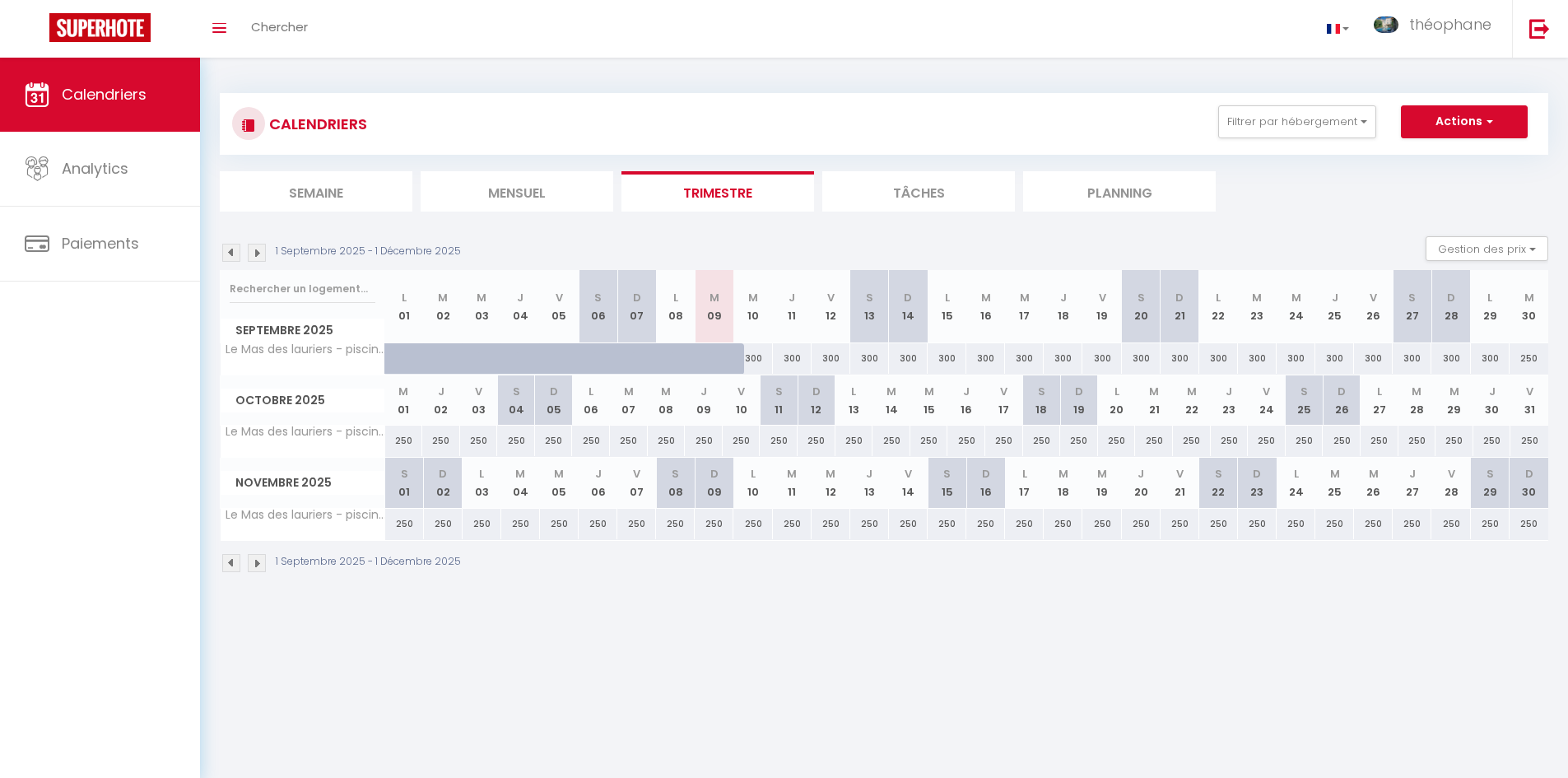
click at [253, 565] on img at bounding box center [257, 563] width 19 height 19
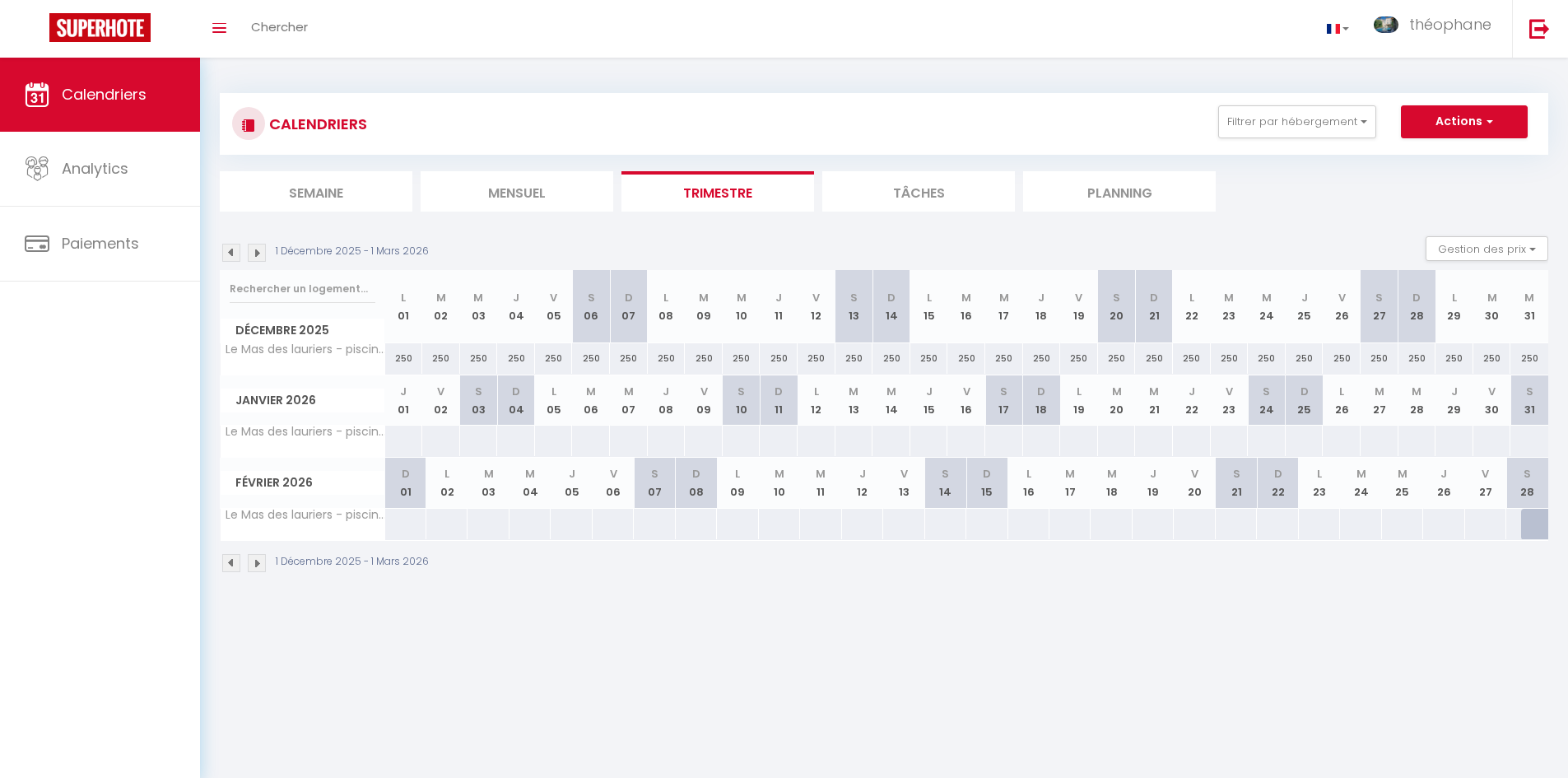
click at [233, 562] on img at bounding box center [231, 563] width 19 height 19
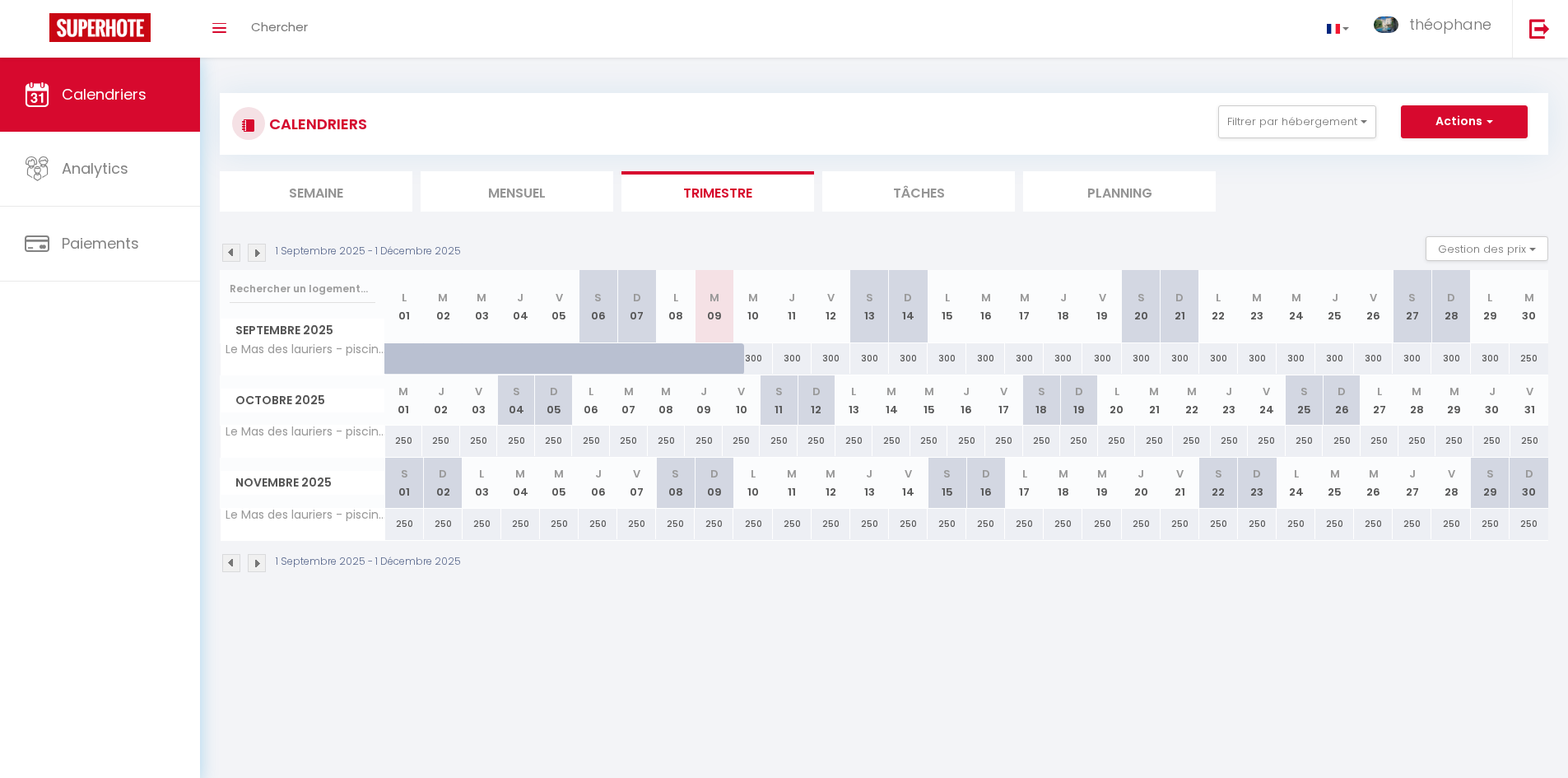
click at [264, 558] on img at bounding box center [257, 563] width 19 height 19
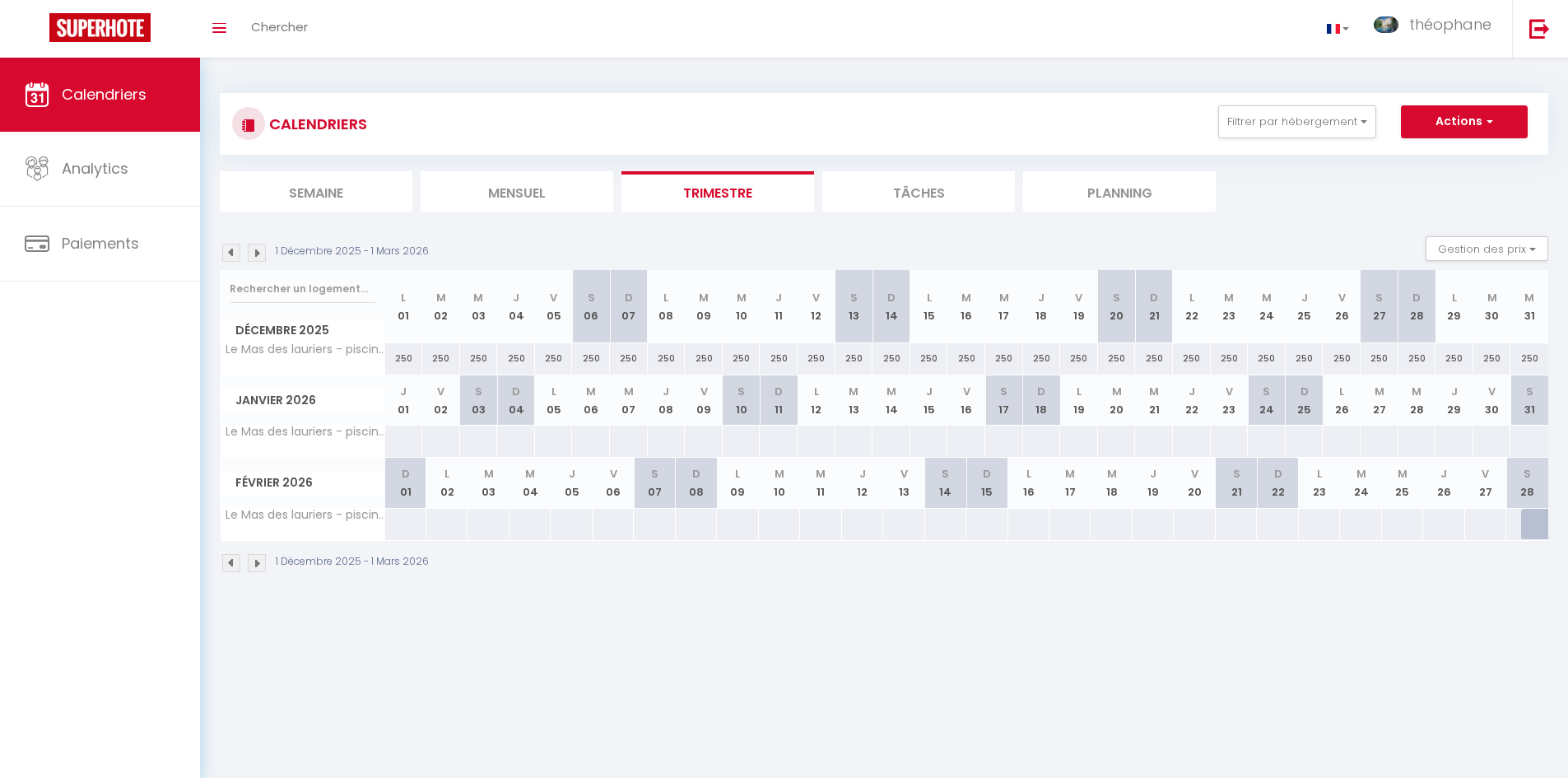
click at [262, 567] on img at bounding box center [257, 563] width 19 height 19
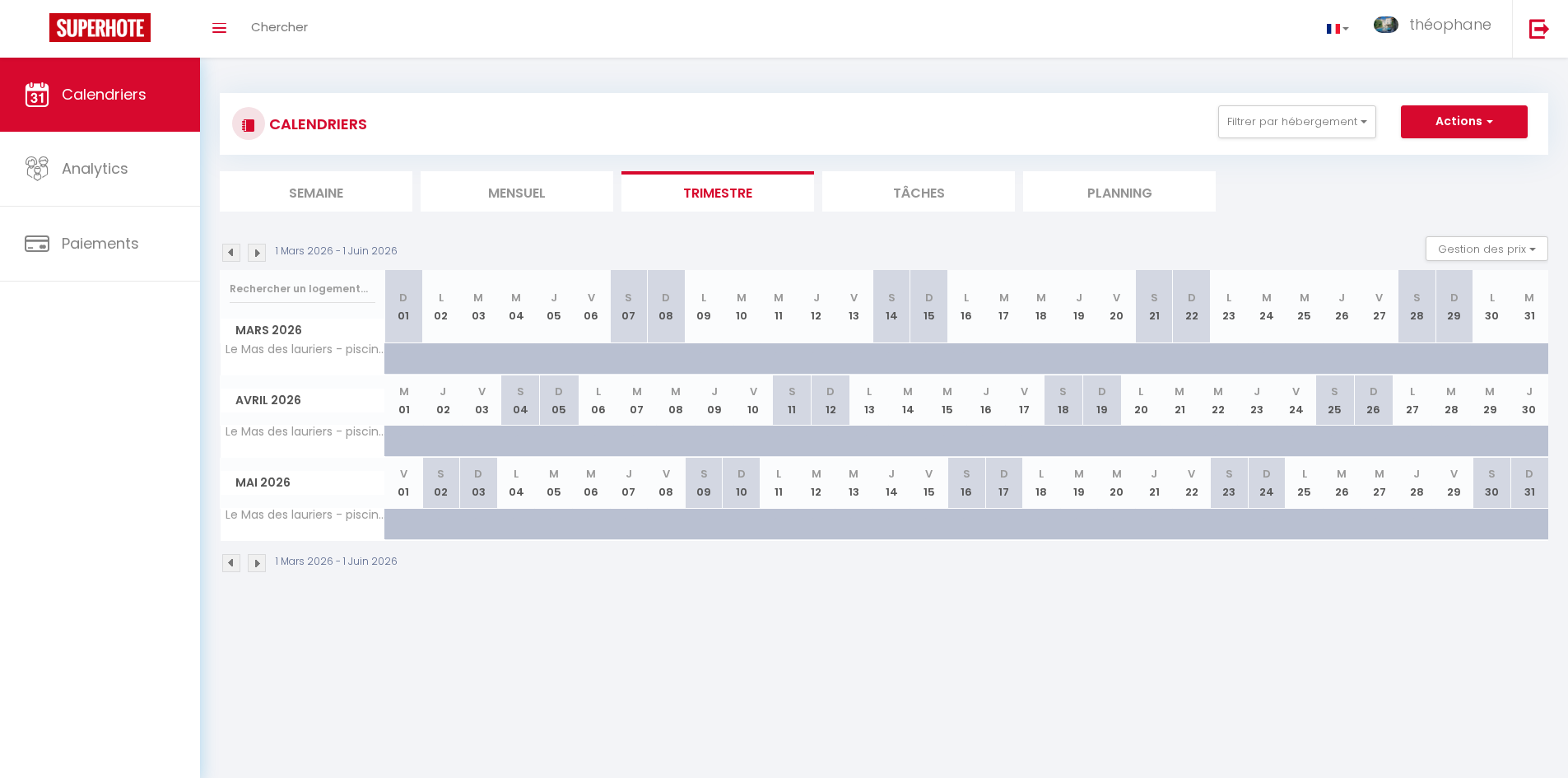
click at [231, 252] on img at bounding box center [231, 253] width 19 height 19
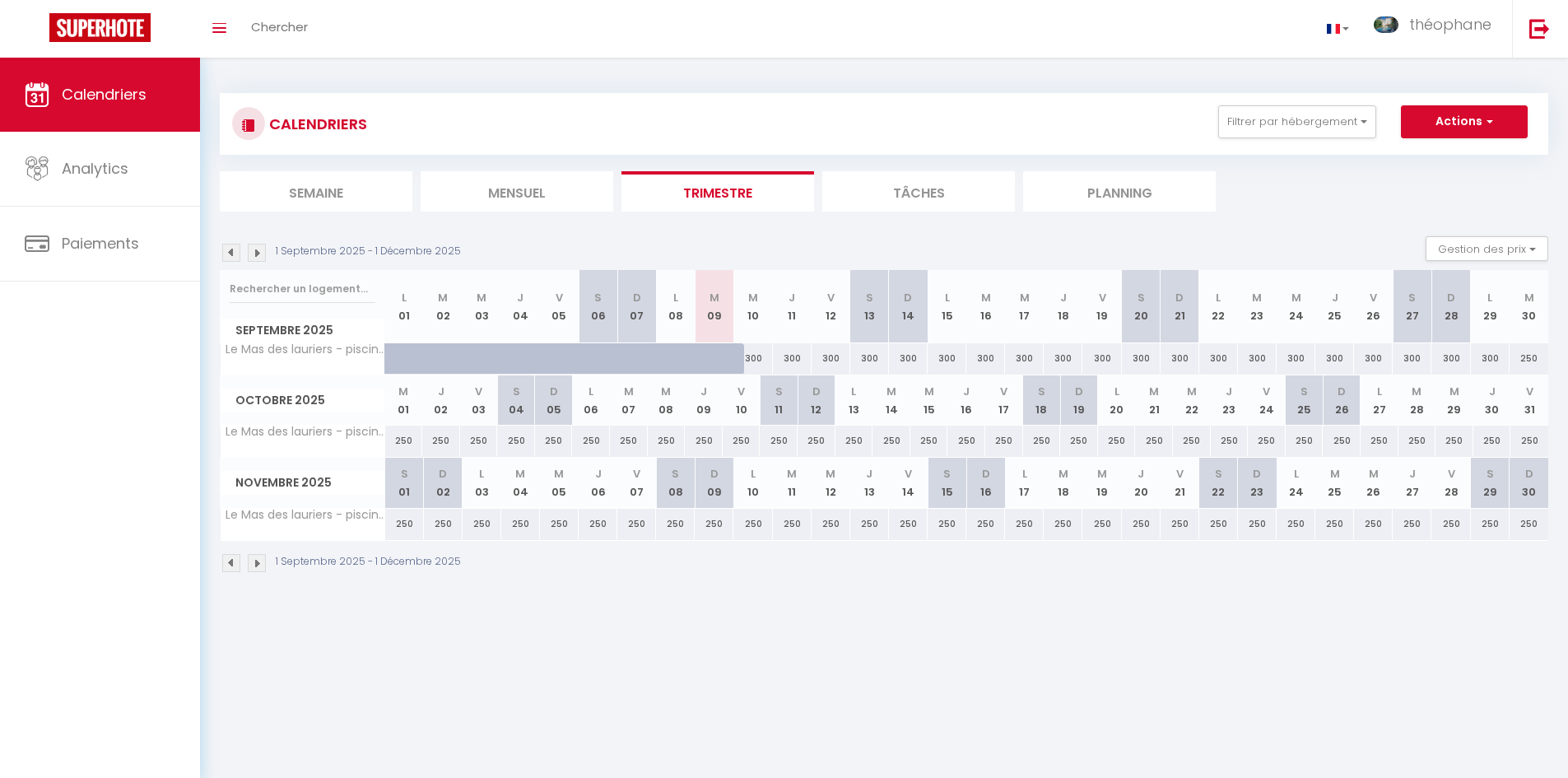
click at [231, 252] on img at bounding box center [231, 253] width 19 height 19
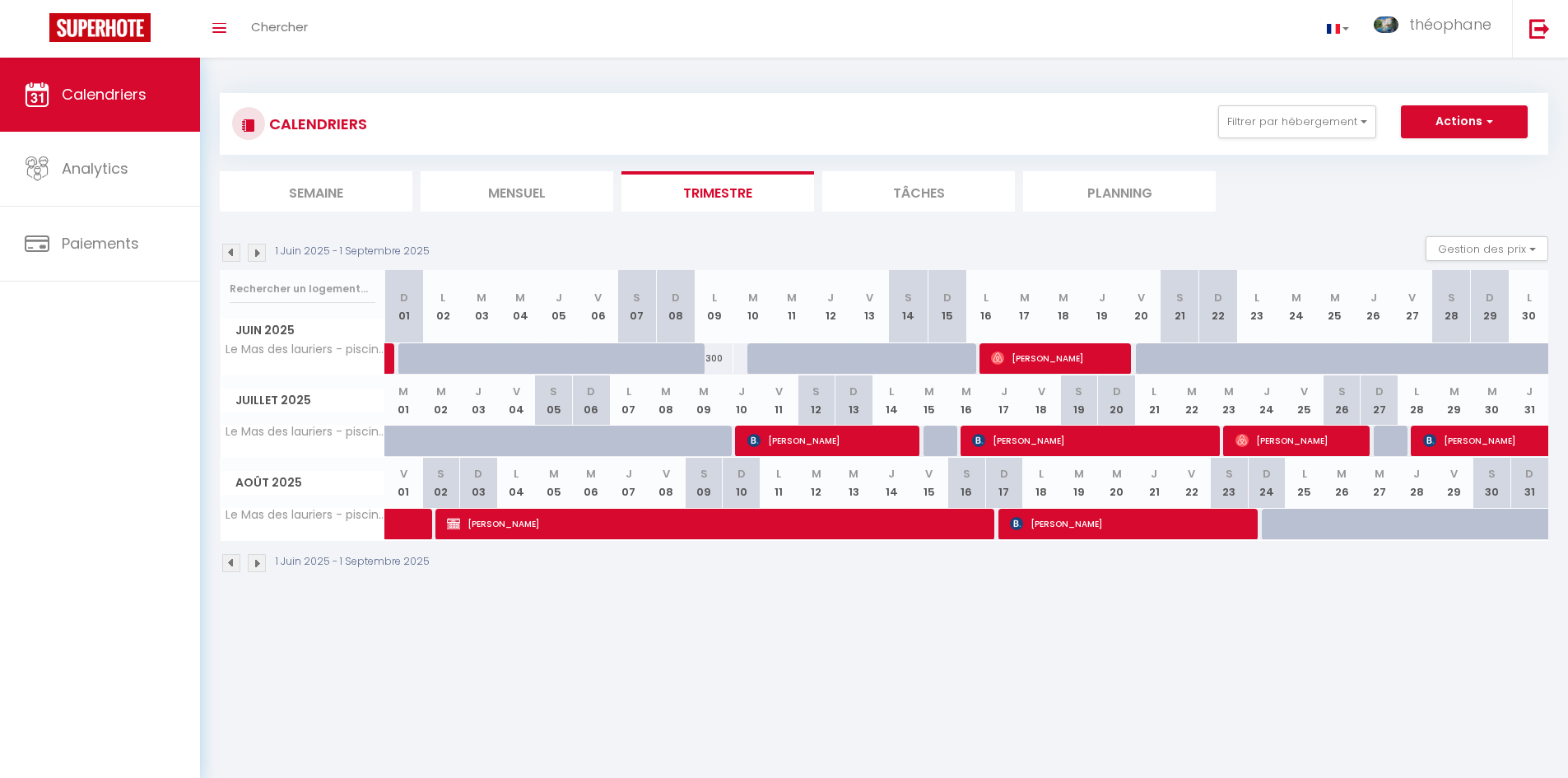
drag, startPoint x: 244, startPoint y: 254, endPoint x: 235, endPoint y: 254, distance: 9.0
click at [235, 254] on div "1 Juin 2025 - 1 Septembre 2025" at bounding box center [327, 253] width 215 height 19
click at [235, 254] on img at bounding box center [231, 253] width 19 height 19
select select "0"
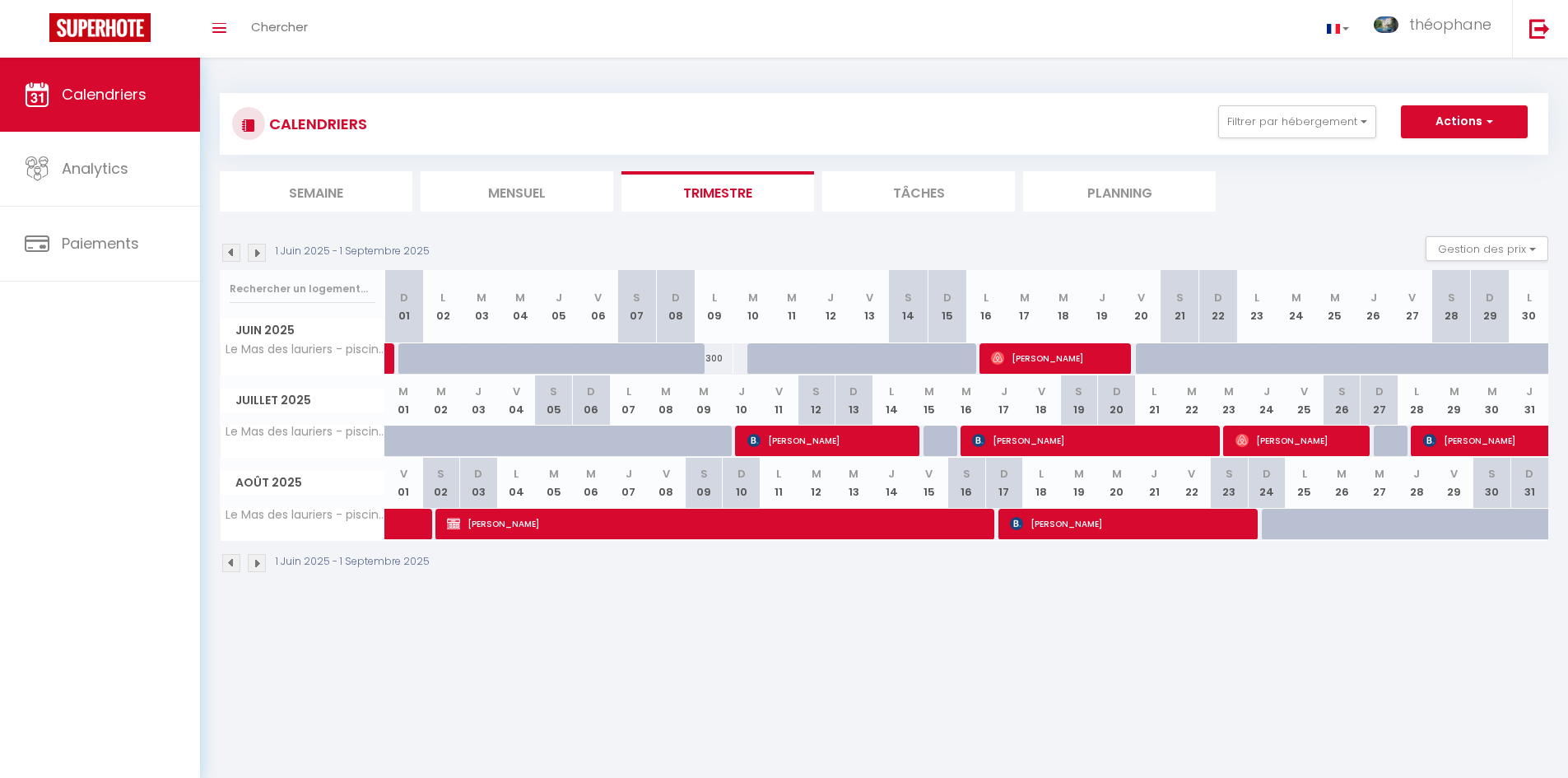
select select "22545"
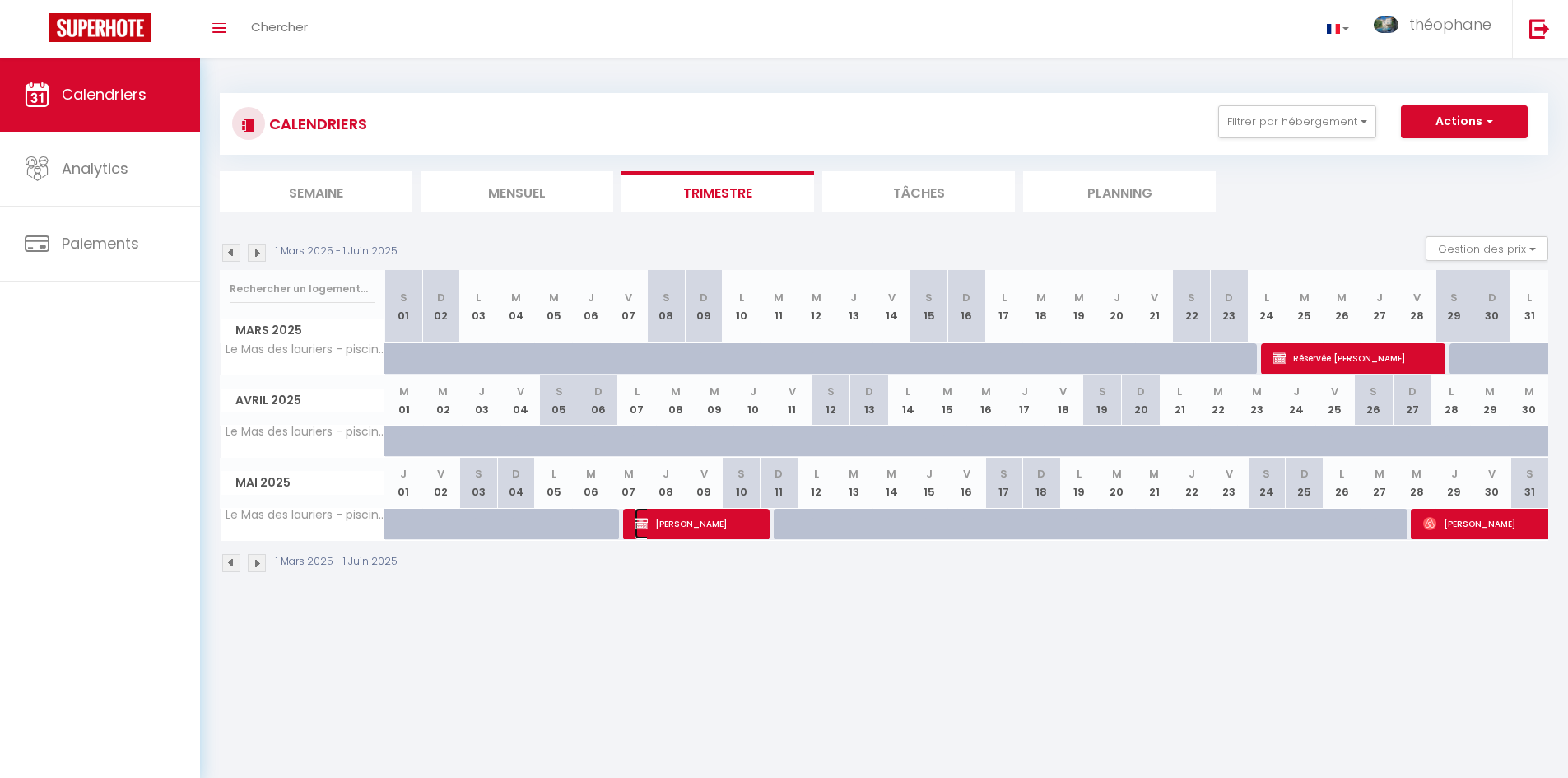
click at [680, 517] on span "[PERSON_NAME]" at bounding box center [697, 524] width 126 height 31
select select "23735"
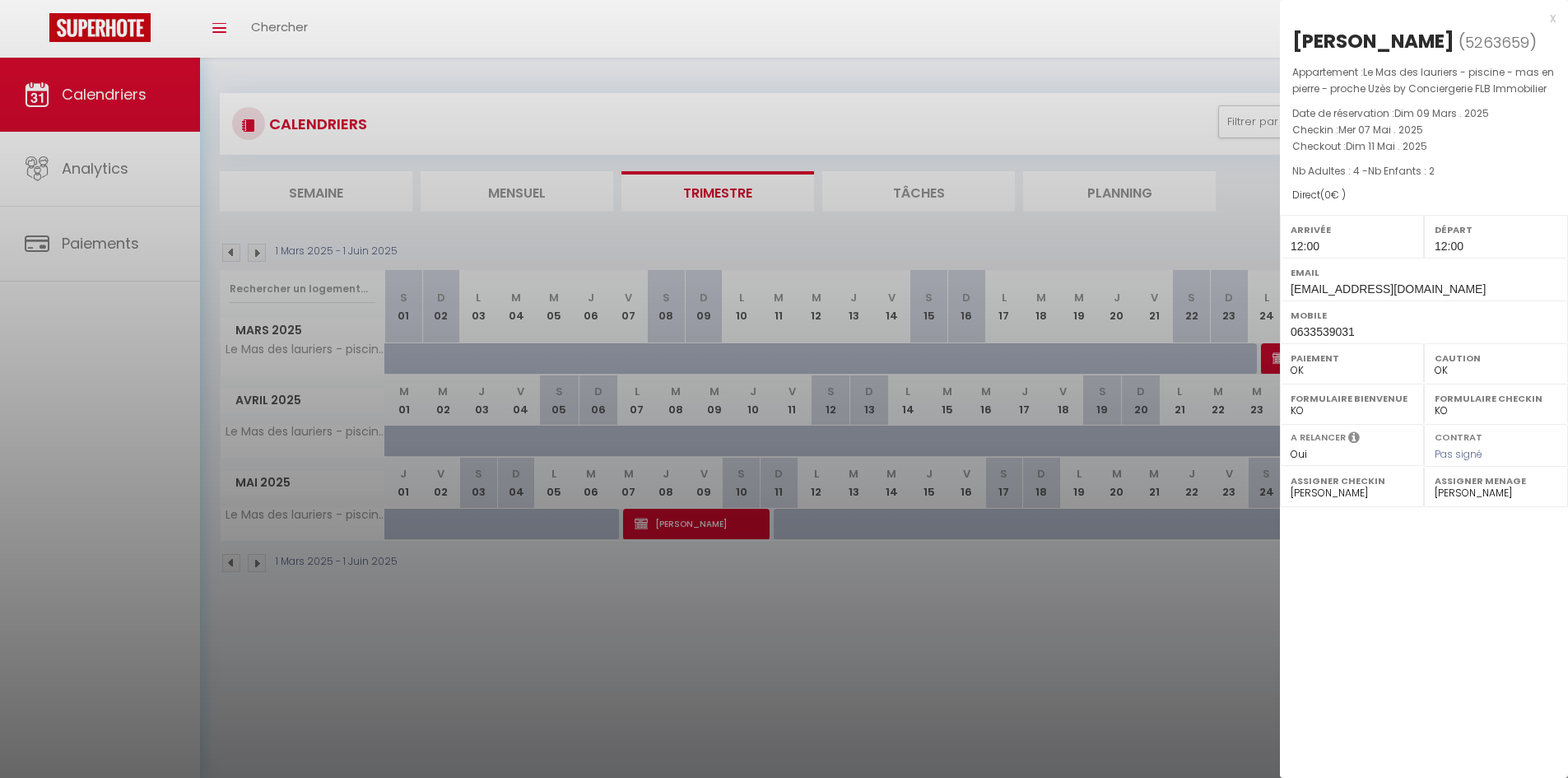
click at [1207, 433] on div at bounding box center [784, 389] width 1568 height 778
